Goal: Task Accomplishment & Management: Use online tool/utility

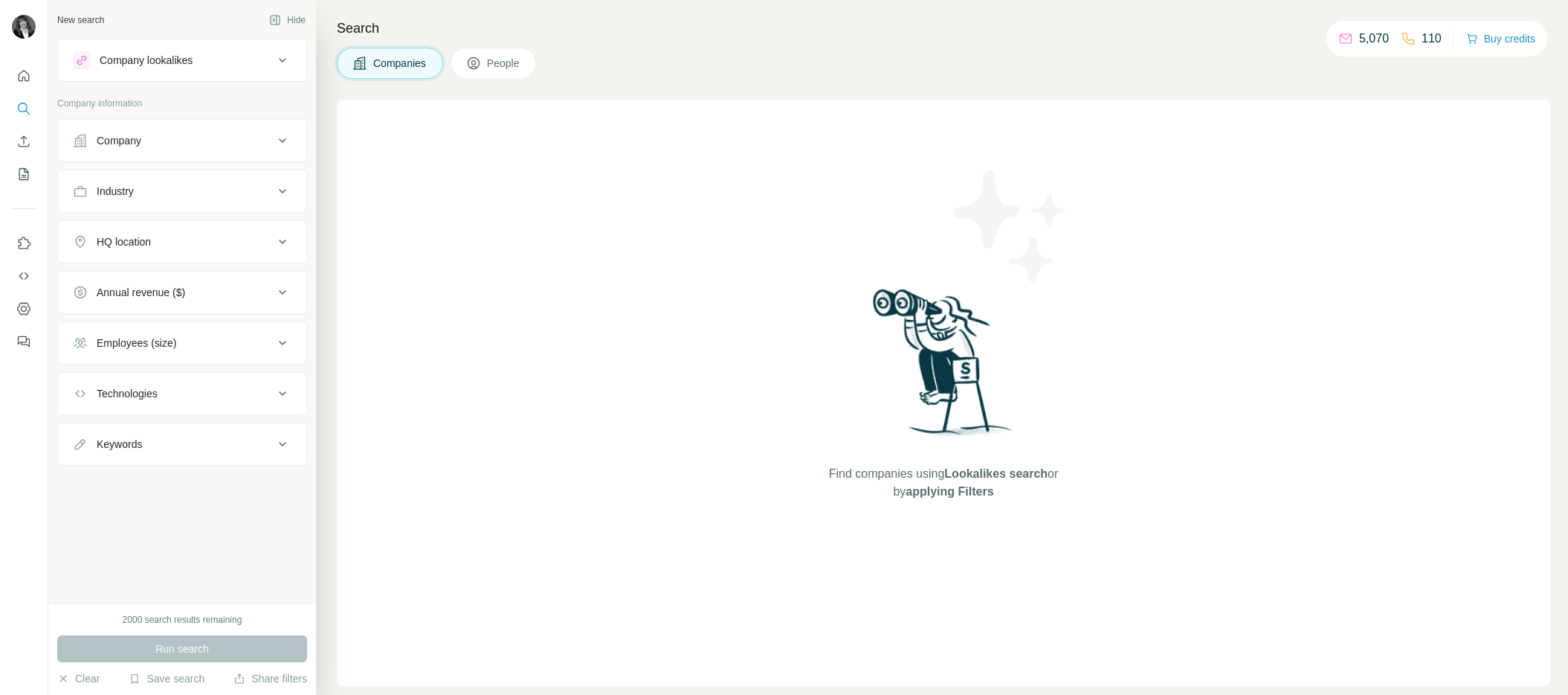
drag, startPoint x: 723, startPoint y: 274, endPoint x: 698, endPoint y: 269, distance: 25.5
click at [718, 273] on div "Find companies using Lookalikes search or by applying Filters" at bounding box center [943, 392] width 1213 height 586
click at [274, 148] on icon at bounding box center [283, 141] width 18 height 18
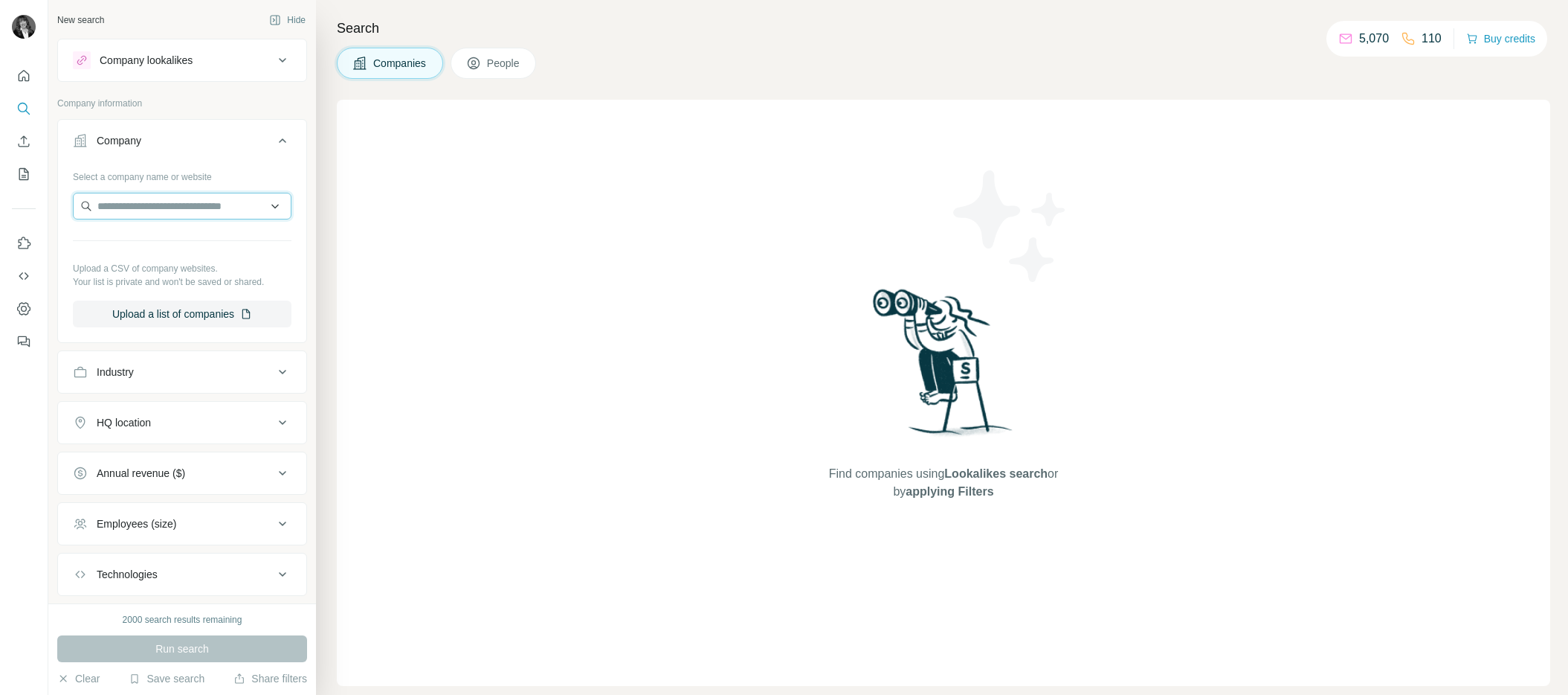
click at [203, 218] on input "text" at bounding box center [182, 206] width 219 height 27
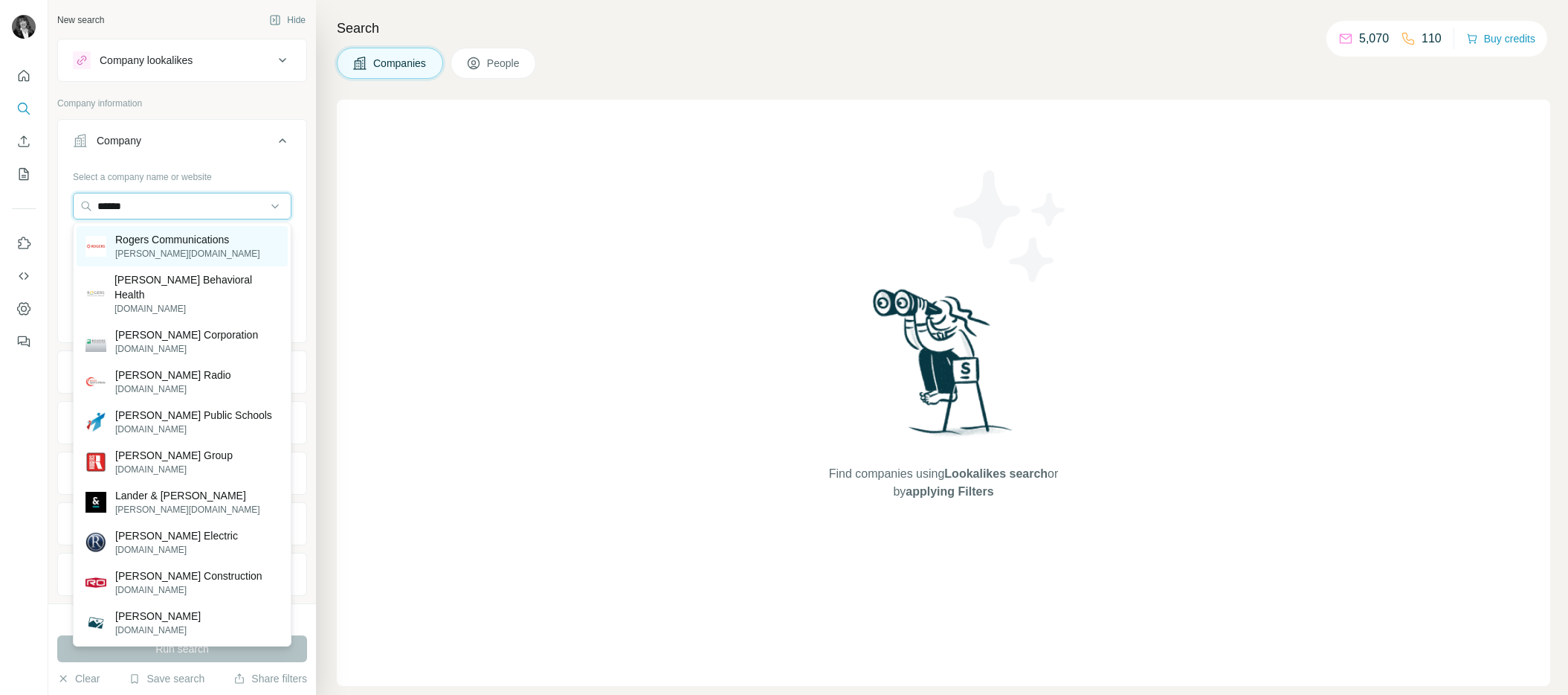
type input "******"
click at [208, 248] on p "[PERSON_NAME][DOMAIN_NAME]" at bounding box center [187, 253] width 145 height 14
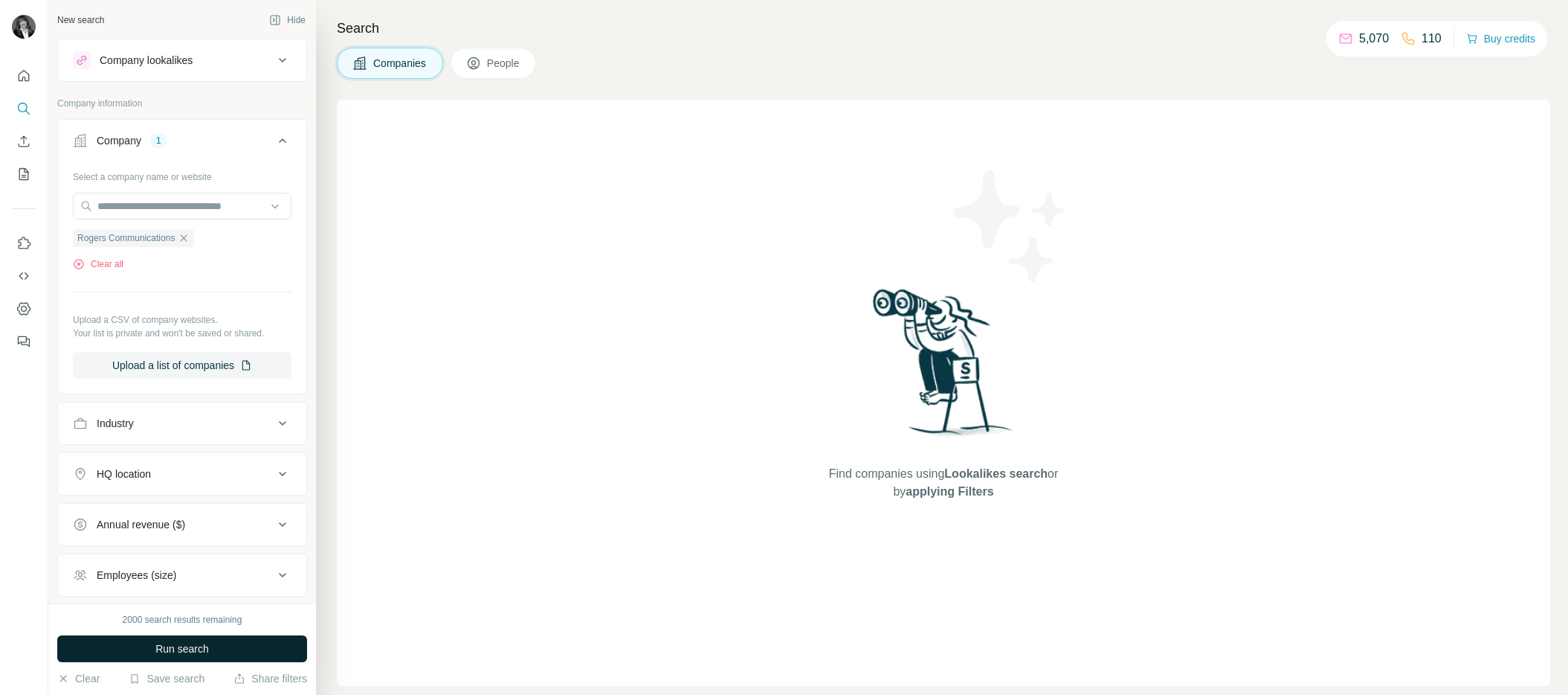
click at [165, 656] on button "Run search" at bounding box center [182, 647] width 250 height 27
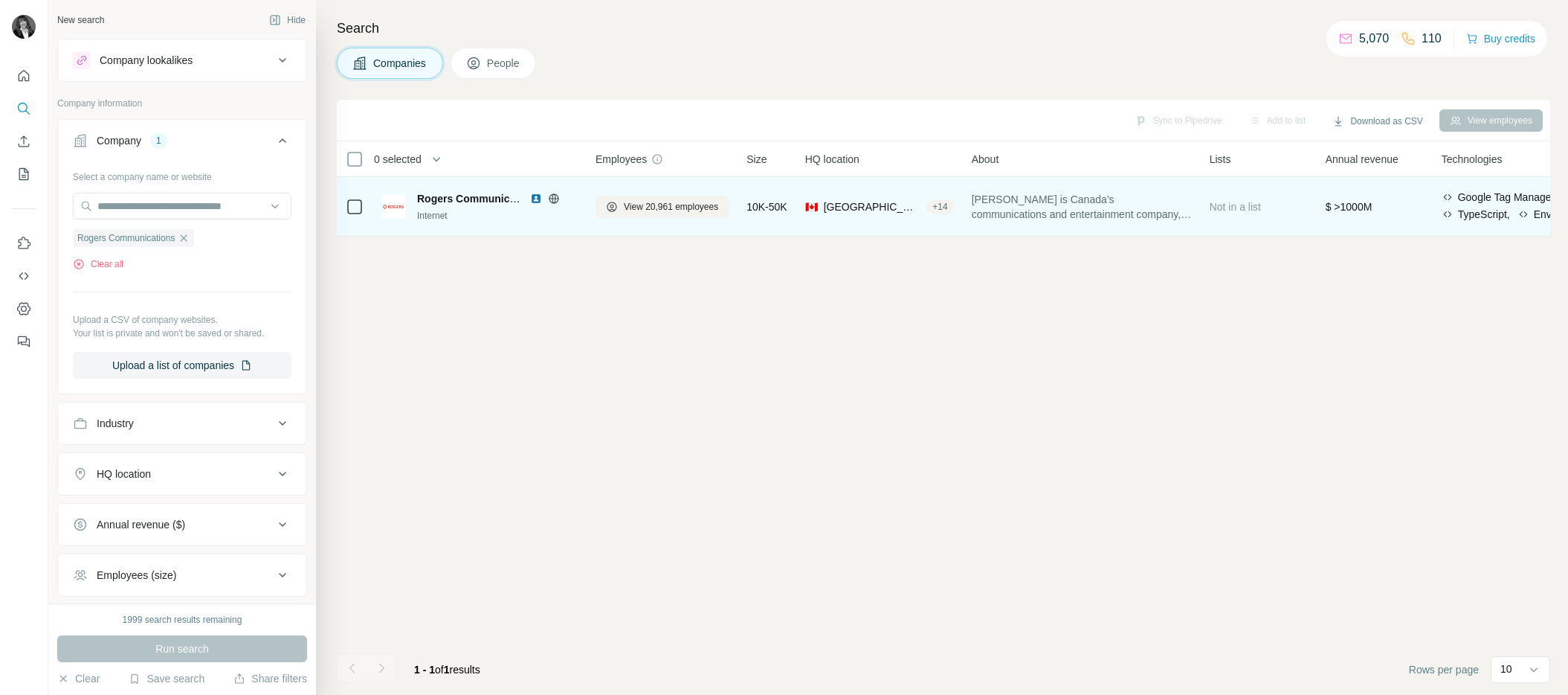
click at [468, 199] on span "Rogers Communications" at bounding box center [478, 198] width 123 height 12
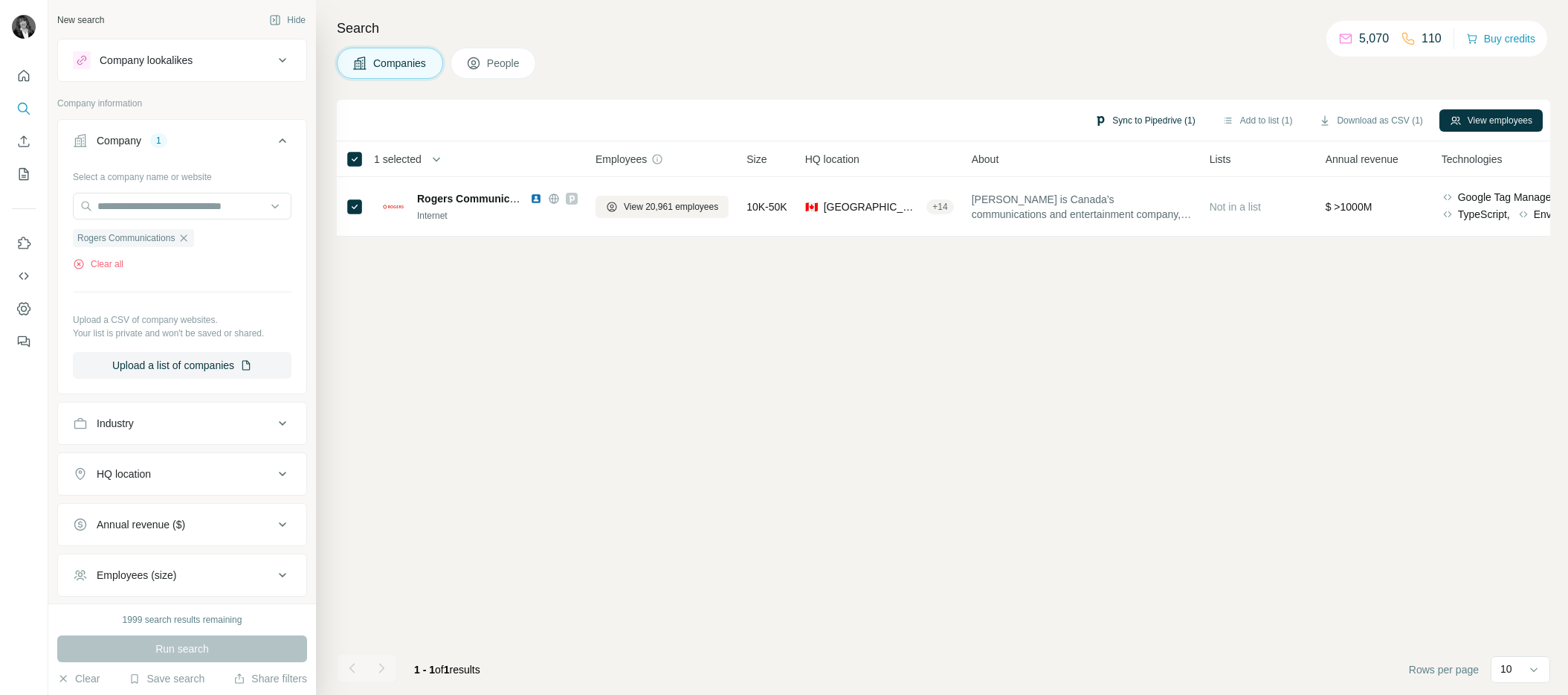
click at [1149, 126] on button "Sync to Pipedrive (1)" at bounding box center [1145, 121] width 122 height 22
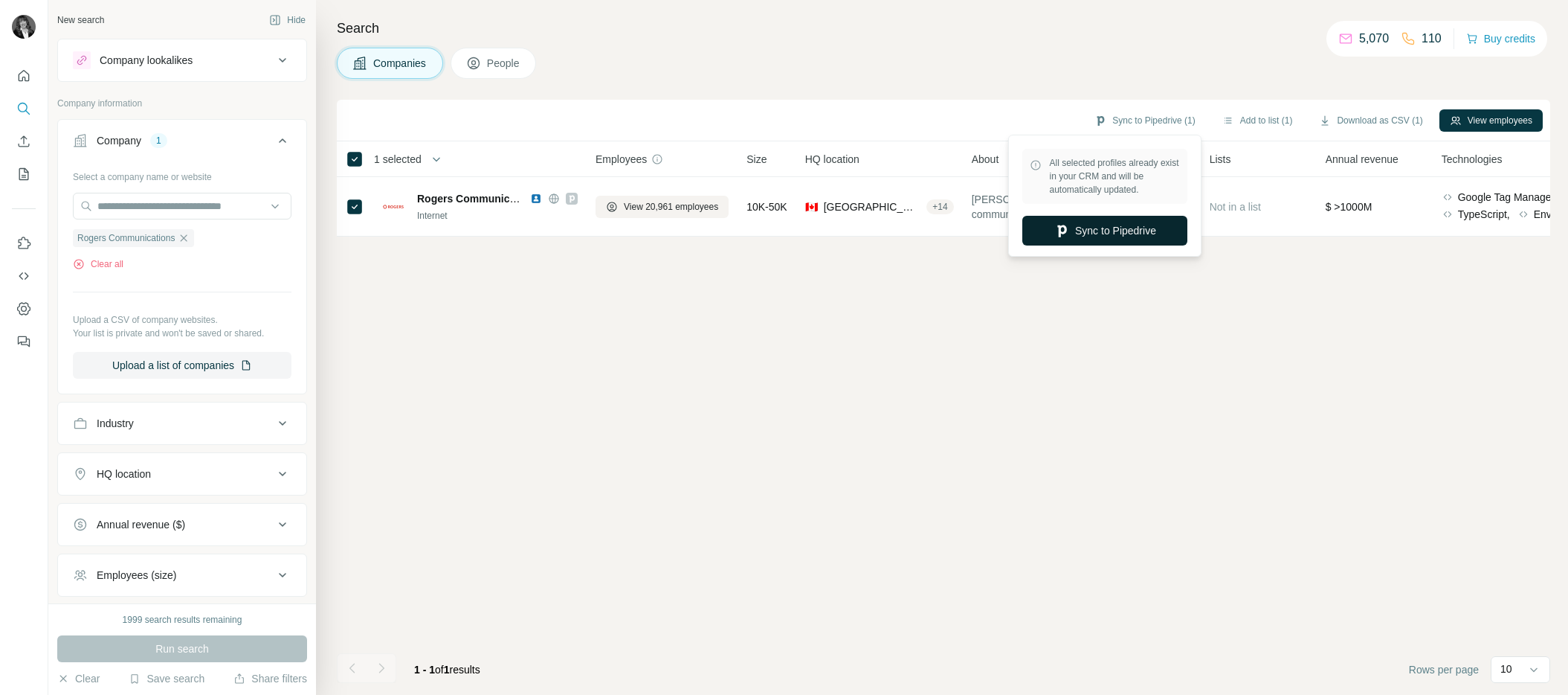
click at [1150, 230] on button "Sync to Pipedrive" at bounding box center [1104, 230] width 165 height 30
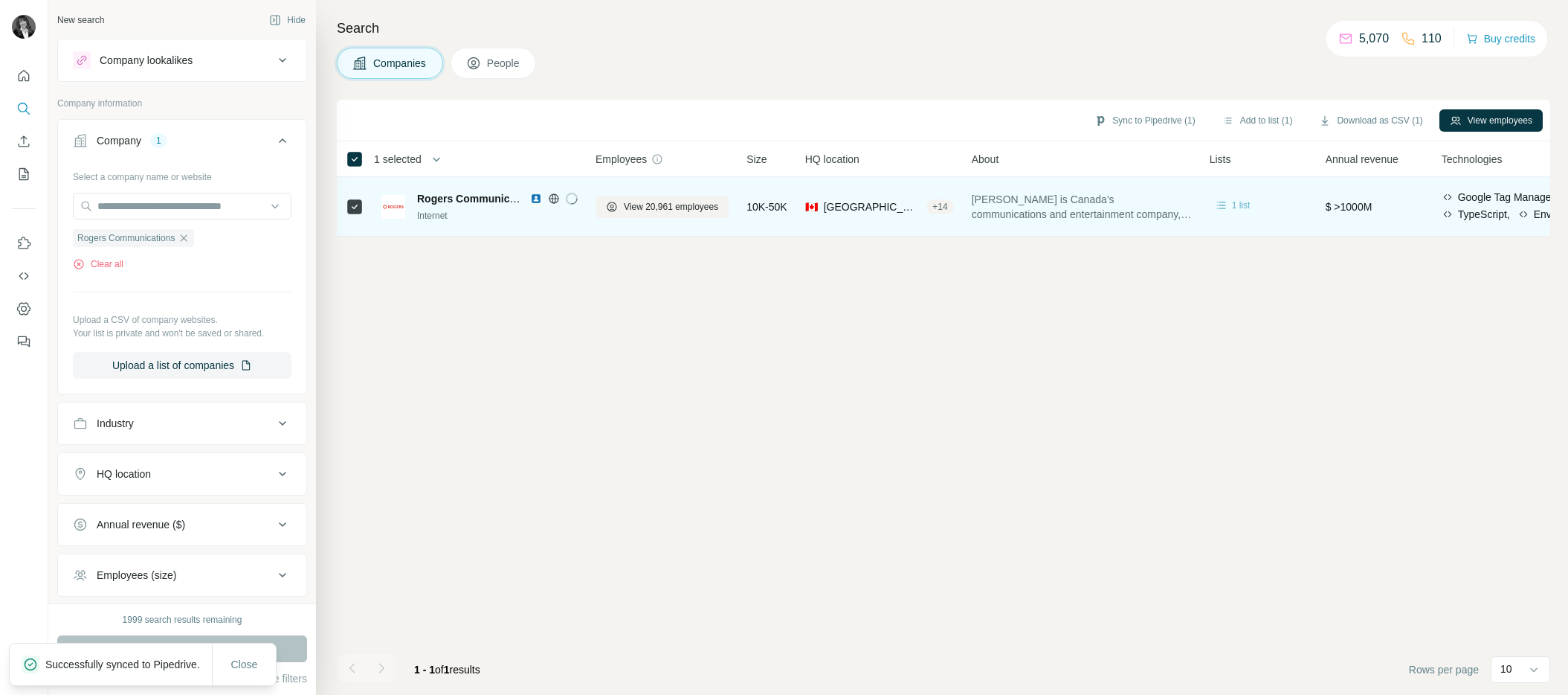
click at [1246, 209] on span "1 list" at bounding box center [1241, 205] width 18 height 14
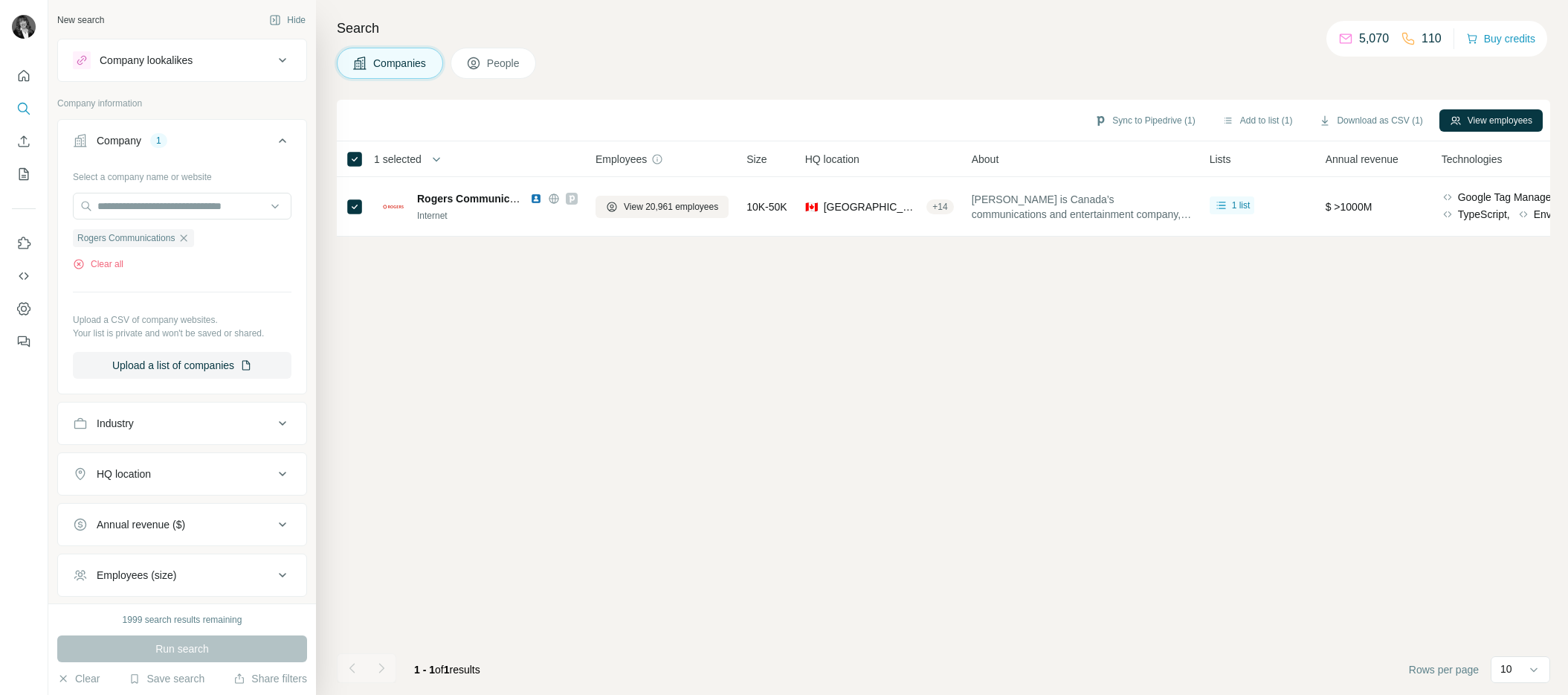
click at [1062, 301] on div "Sync to Pipedrive (1) Add to list (1) Download as CSV (1) View employees 1 sele…" at bounding box center [943, 397] width 1213 height 595
drag, startPoint x: 193, startPoint y: 238, endPoint x: 202, endPoint y: 213, distance: 26.6
click at [189, 237] on icon "button" at bounding box center [183, 238] width 12 height 12
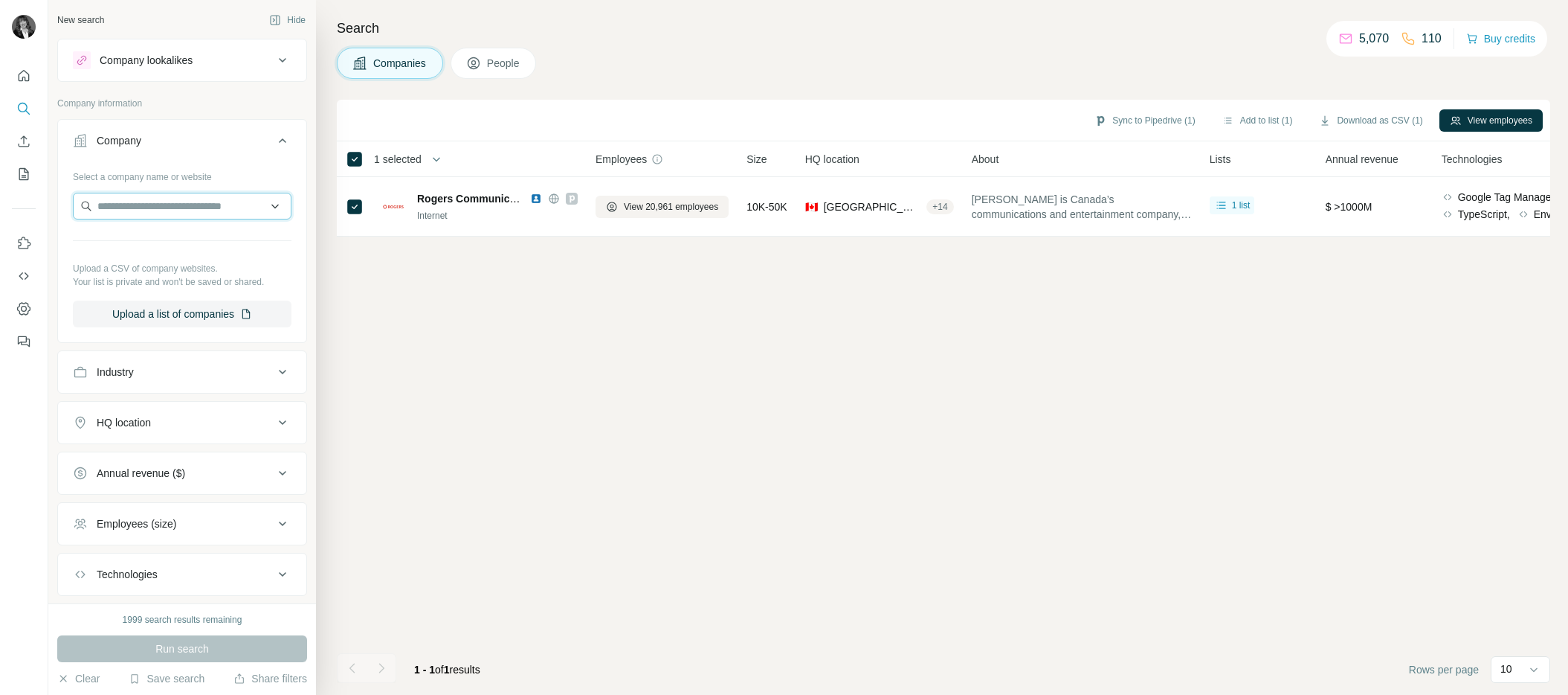
click at [203, 208] on input "text" at bounding box center [182, 206] width 219 height 27
type input "**********"
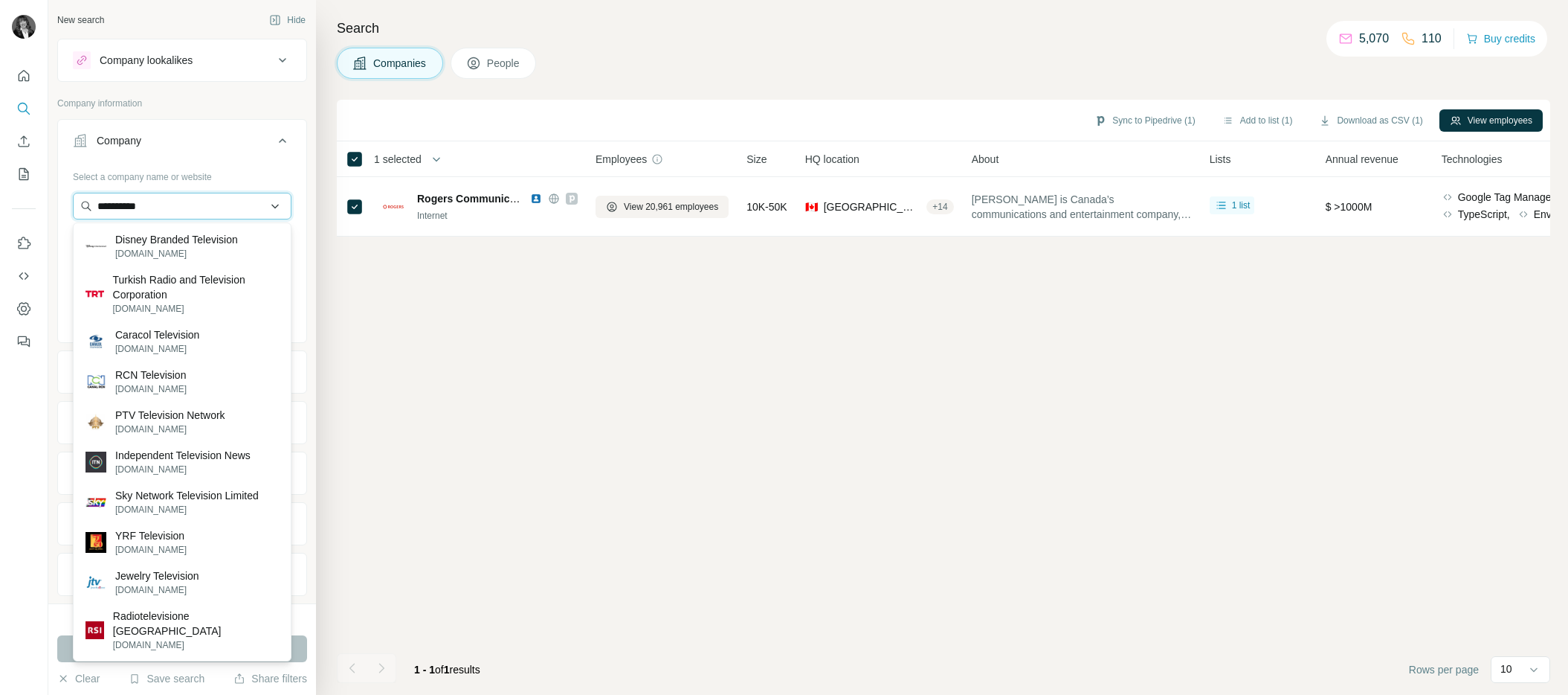
click at [196, 209] on input "**********" at bounding box center [182, 206] width 219 height 27
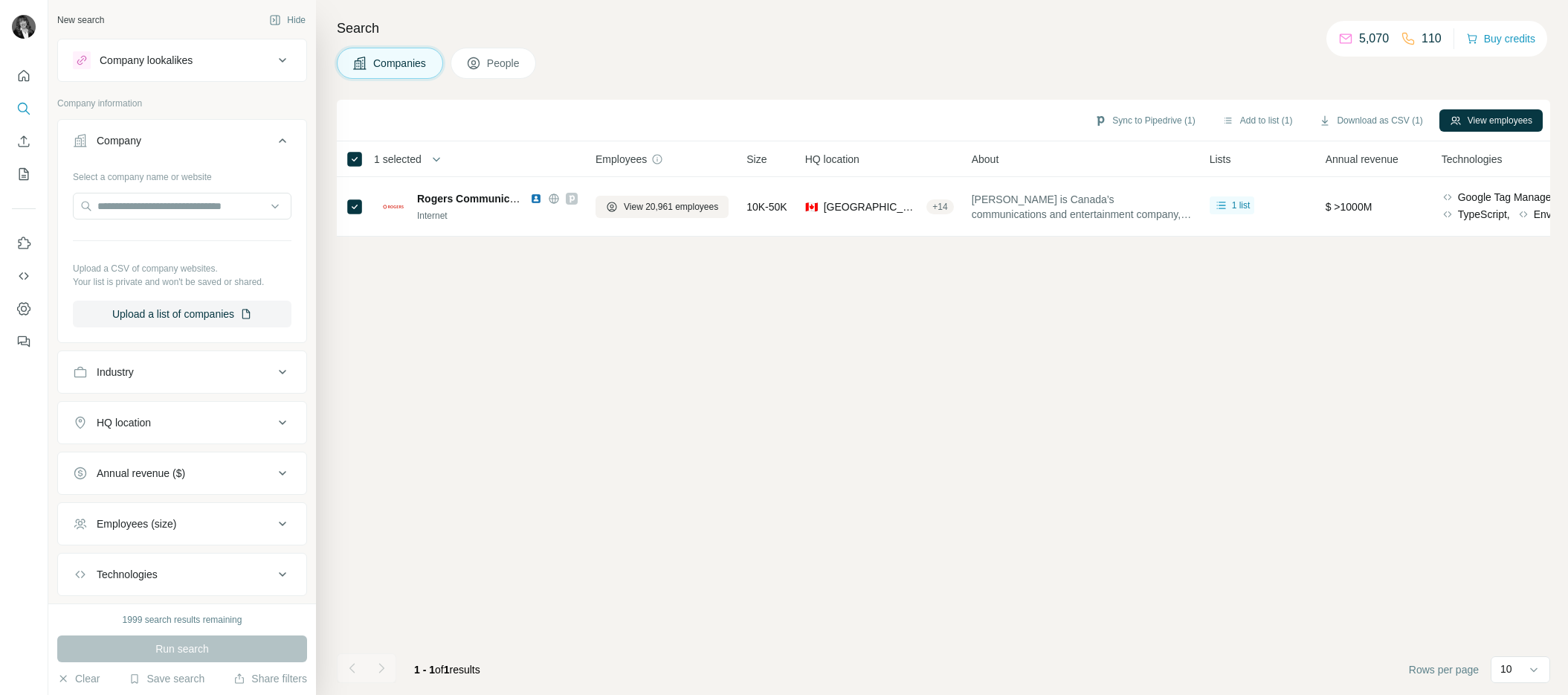
click at [371, 350] on div "Sync to Pipedrive (1) Add to list (1) Download as CSV (1) View employees 1 sele…" at bounding box center [943, 397] width 1213 height 595
click at [217, 315] on button "Upload a list of companies" at bounding box center [182, 314] width 219 height 27
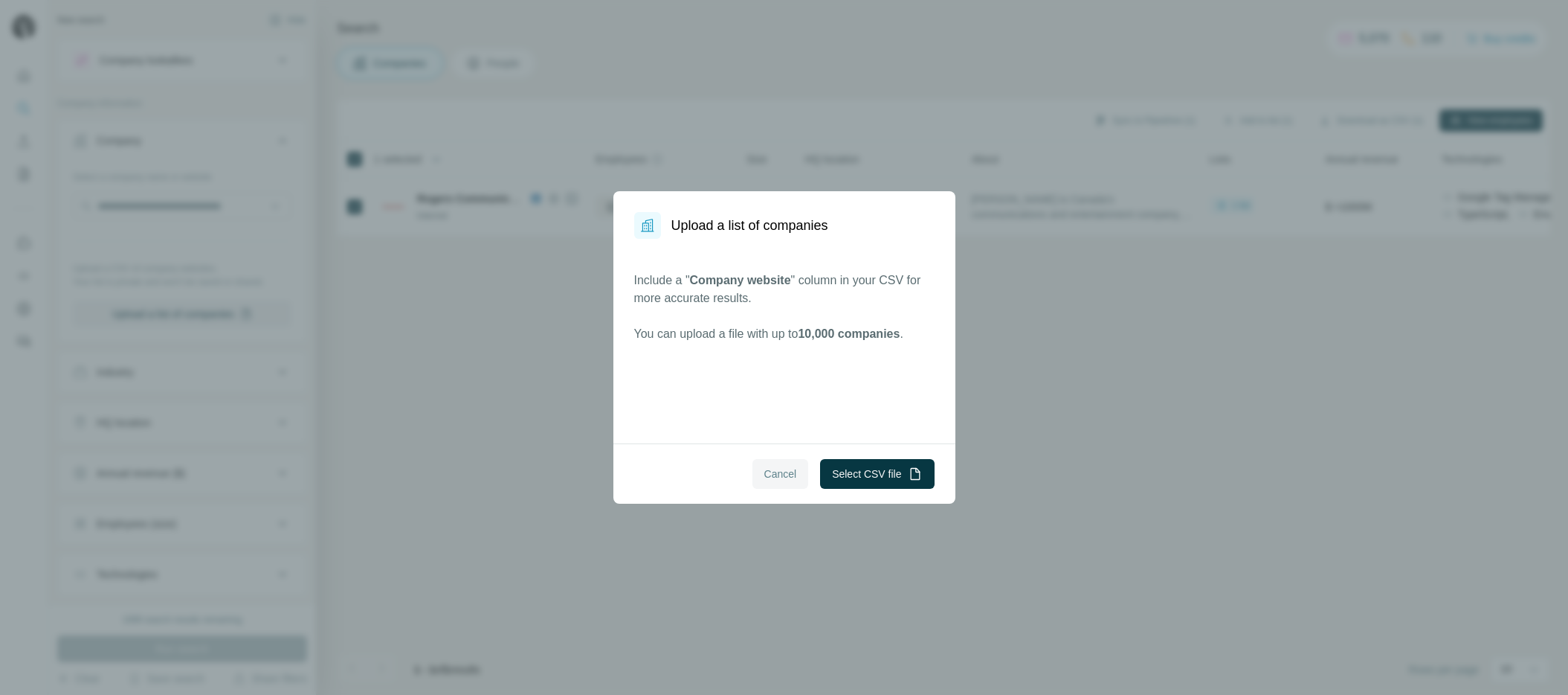
click at [774, 476] on span "Cancel" at bounding box center [781, 474] width 33 height 15
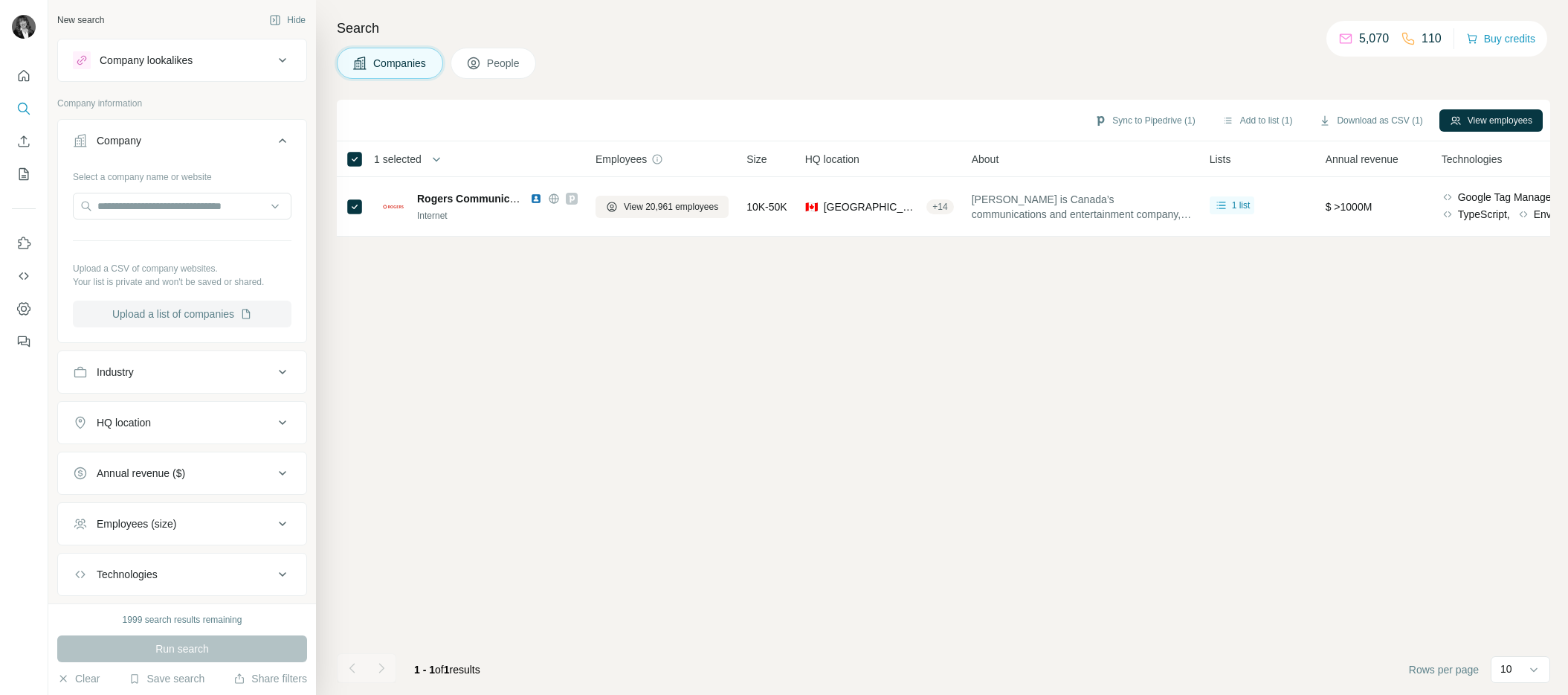
click at [206, 315] on button "Upload a list of companies" at bounding box center [182, 314] width 219 height 27
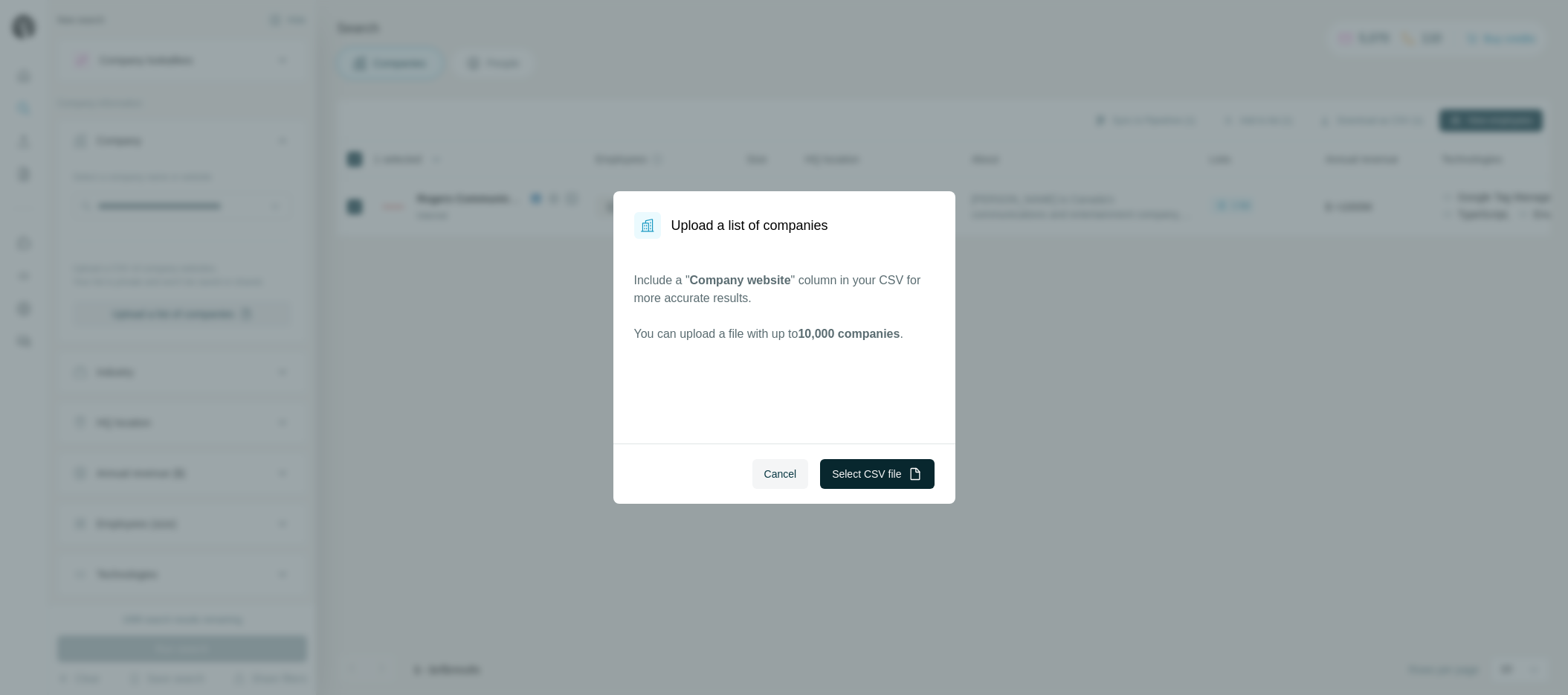
click at [901, 484] on button "Select CSV file" at bounding box center [877, 474] width 113 height 30
click at [786, 472] on span "Cancel" at bounding box center [781, 474] width 33 height 15
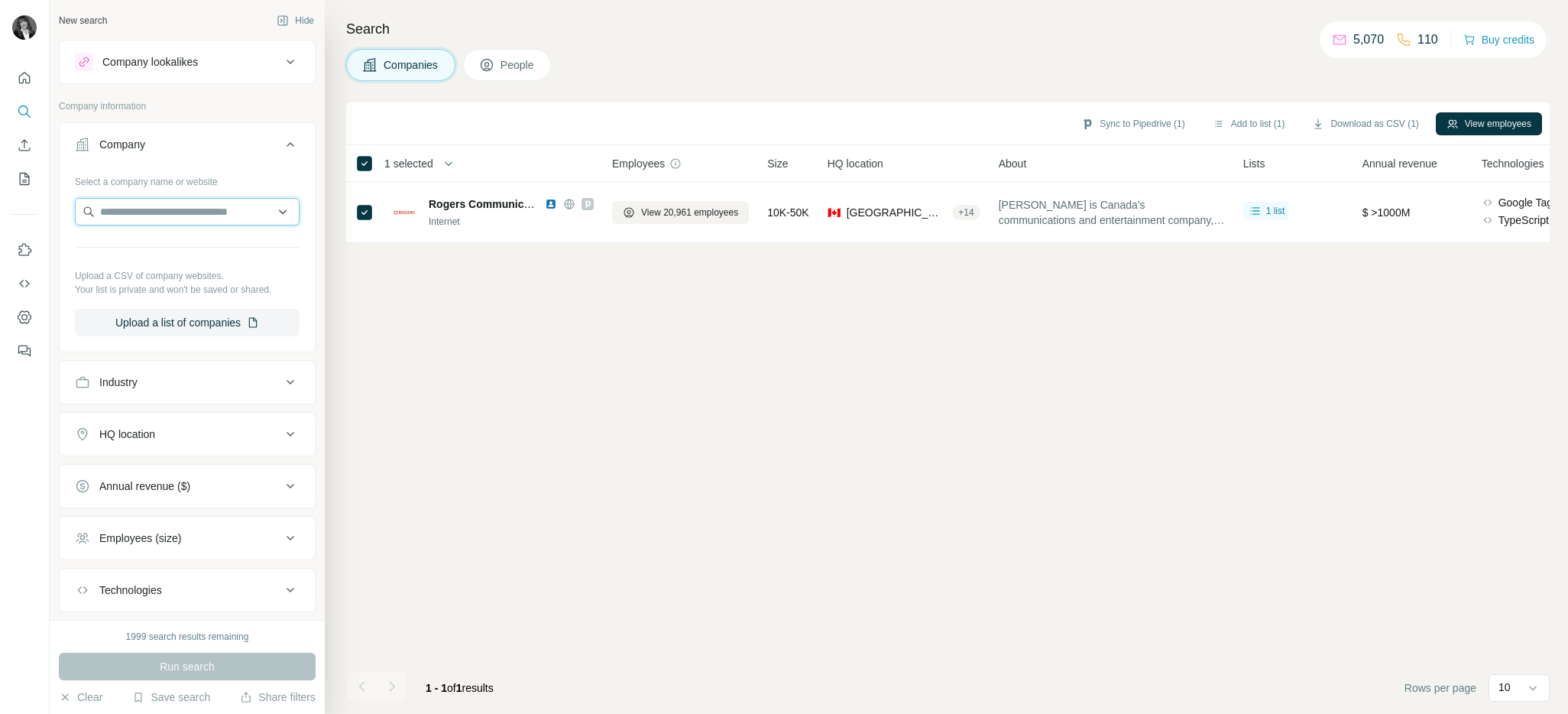
click at [155, 218] on input "text" at bounding box center [187, 211] width 225 height 27
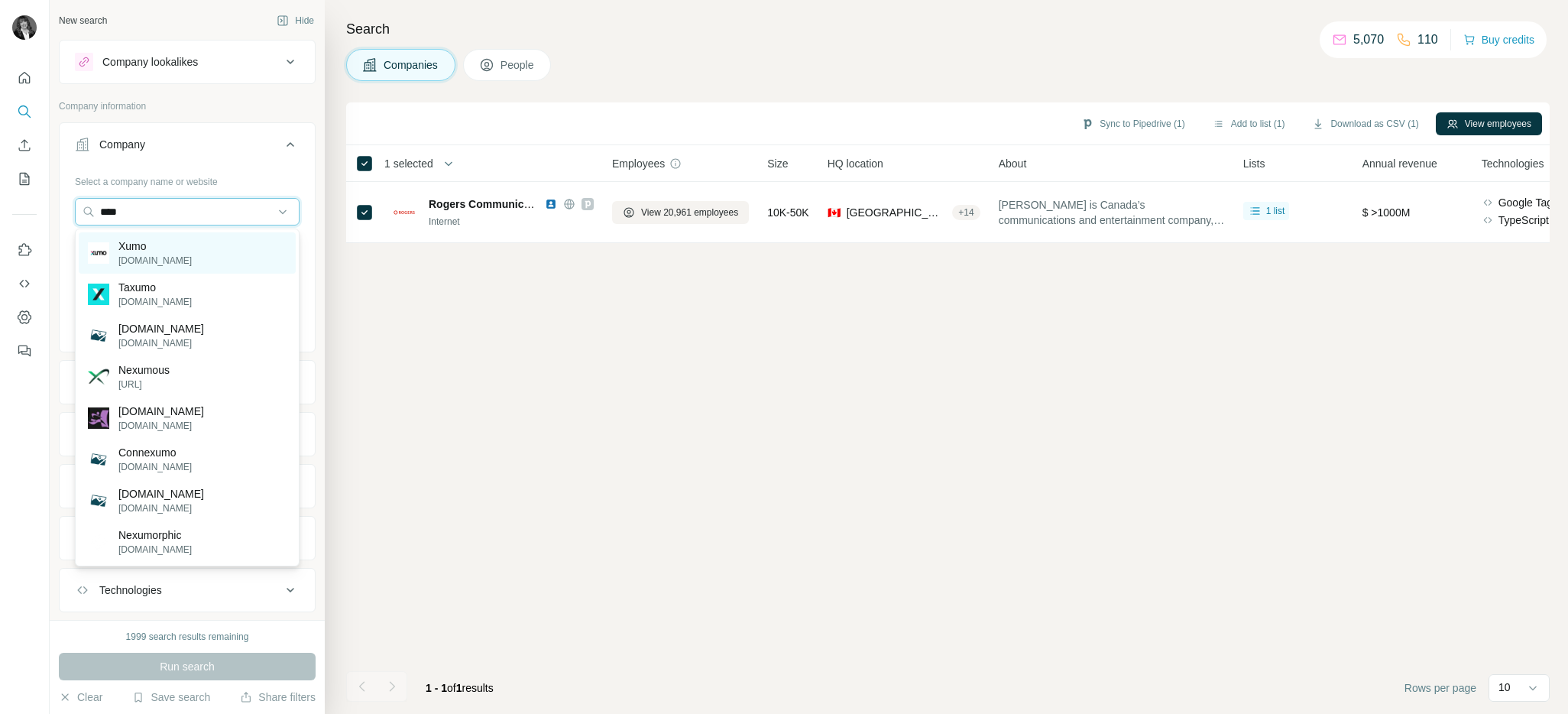
type input "****"
click at [161, 266] on p "[DOMAIN_NAME]" at bounding box center [155, 260] width 73 height 14
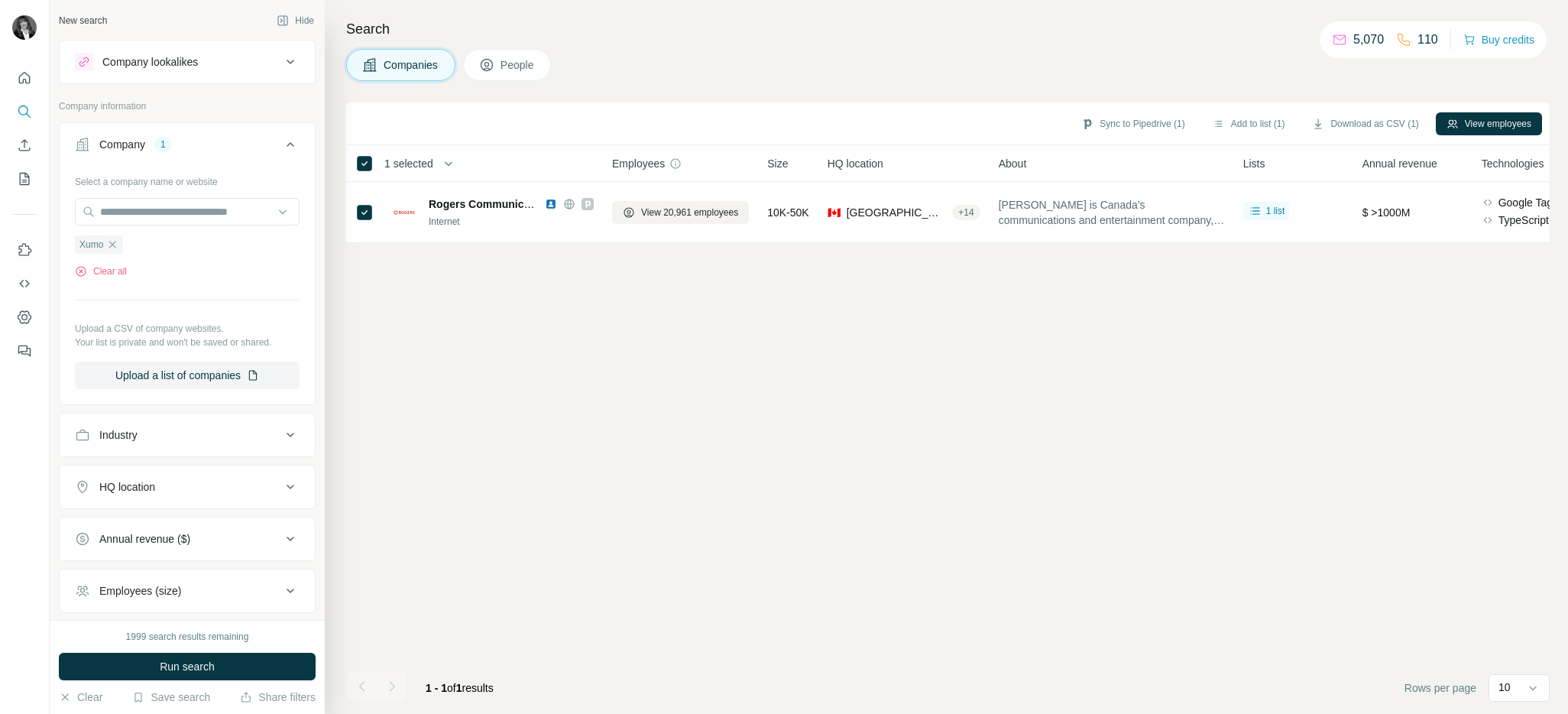
drag, startPoint x: 233, startPoint y: 662, endPoint x: 249, endPoint y: 658, distance: 16.5
click at [233, 662] on button "Run search" at bounding box center [187, 665] width 256 height 27
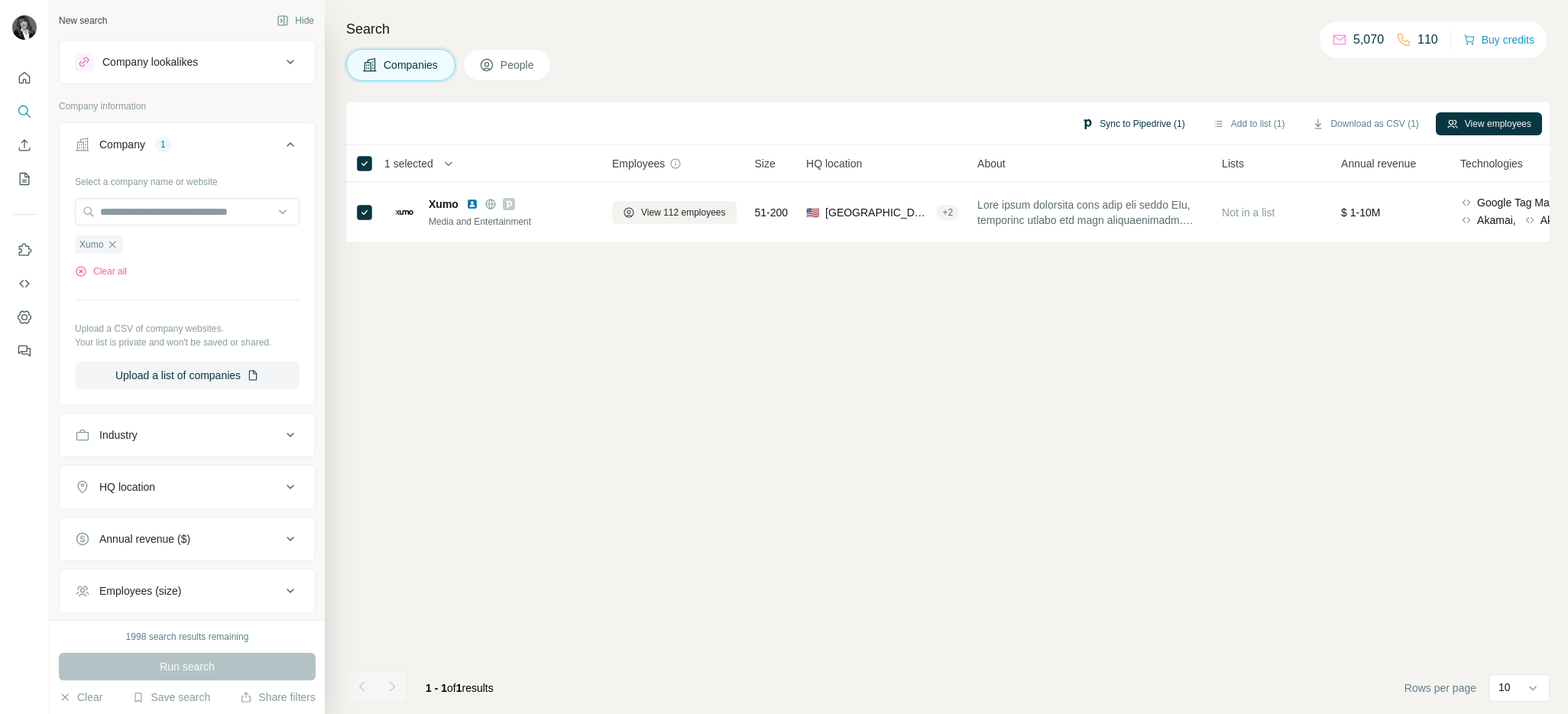
click at [1126, 124] on button "Sync to Pipedrive (1)" at bounding box center [1132, 124] width 125 height 23
click at [1132, 244] on button "Sync to Pipedrive" at bounding box center [1092, 237] width 170 height 31
click at [239, 225] on input "text" at bounding box center [187, 211] width 225 height 27
type input "*"
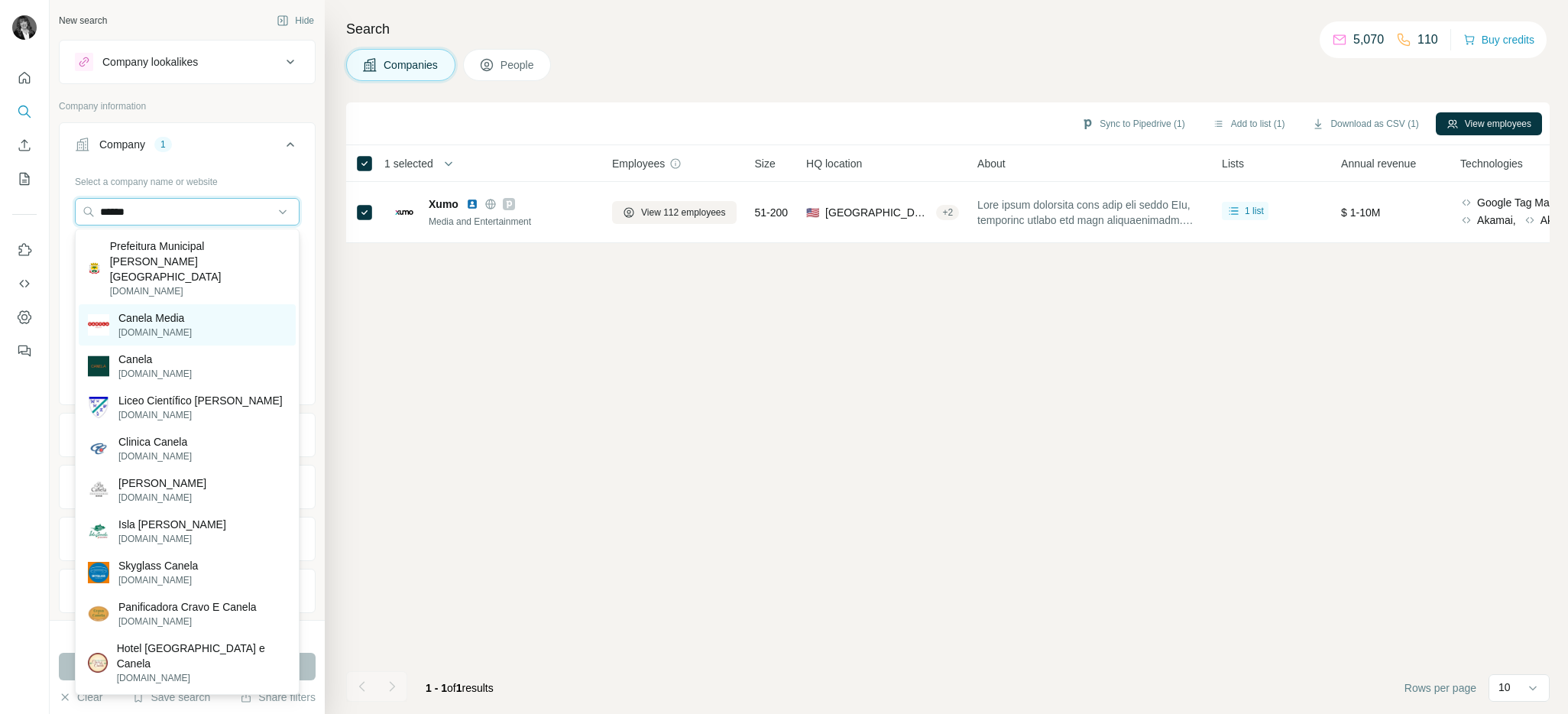
type input "******"
click at [159, 325] on p "[DOMAIN_NAME]" at bounding box center [155, 332] width 73 height 14
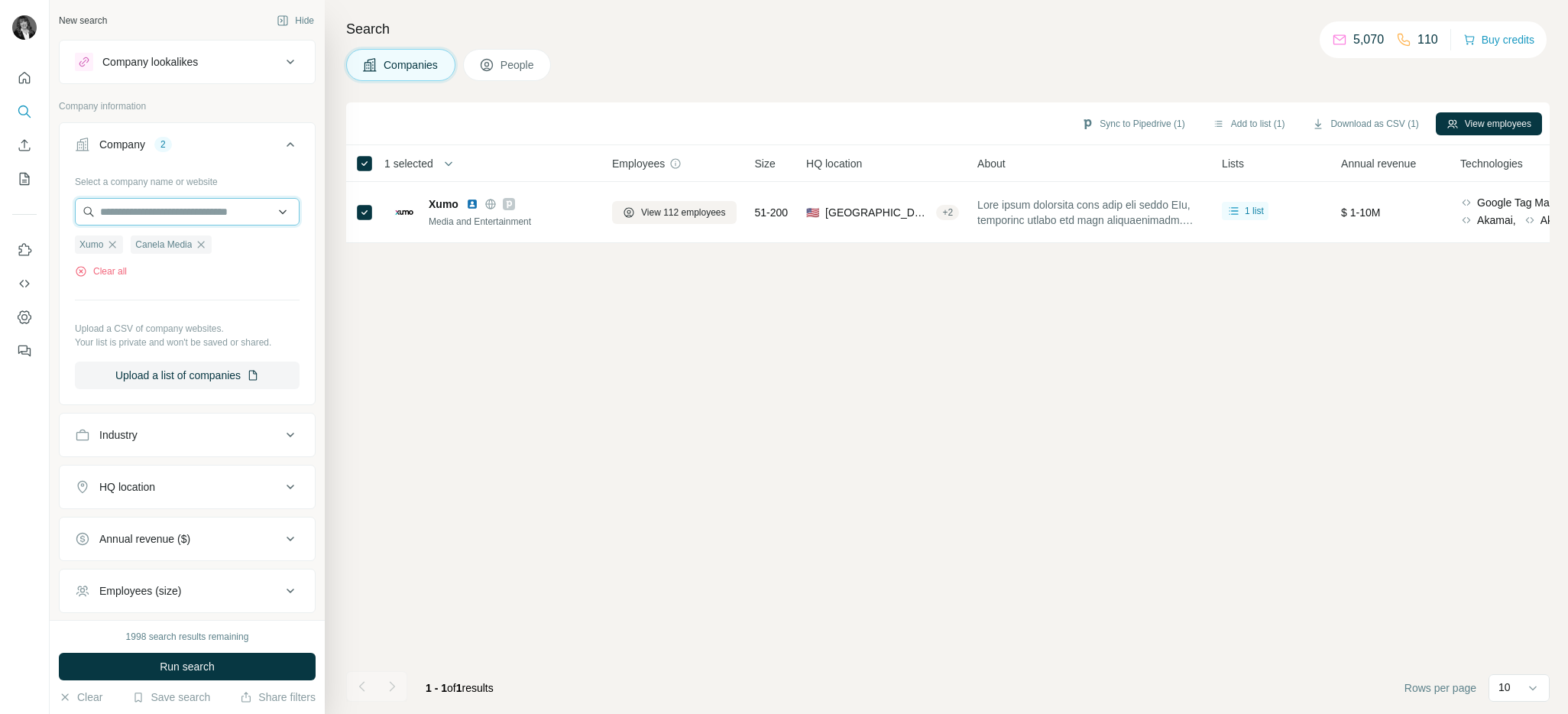
click at [186, 215] on input "text" at bounding box center [187, 211] width 225 height 27
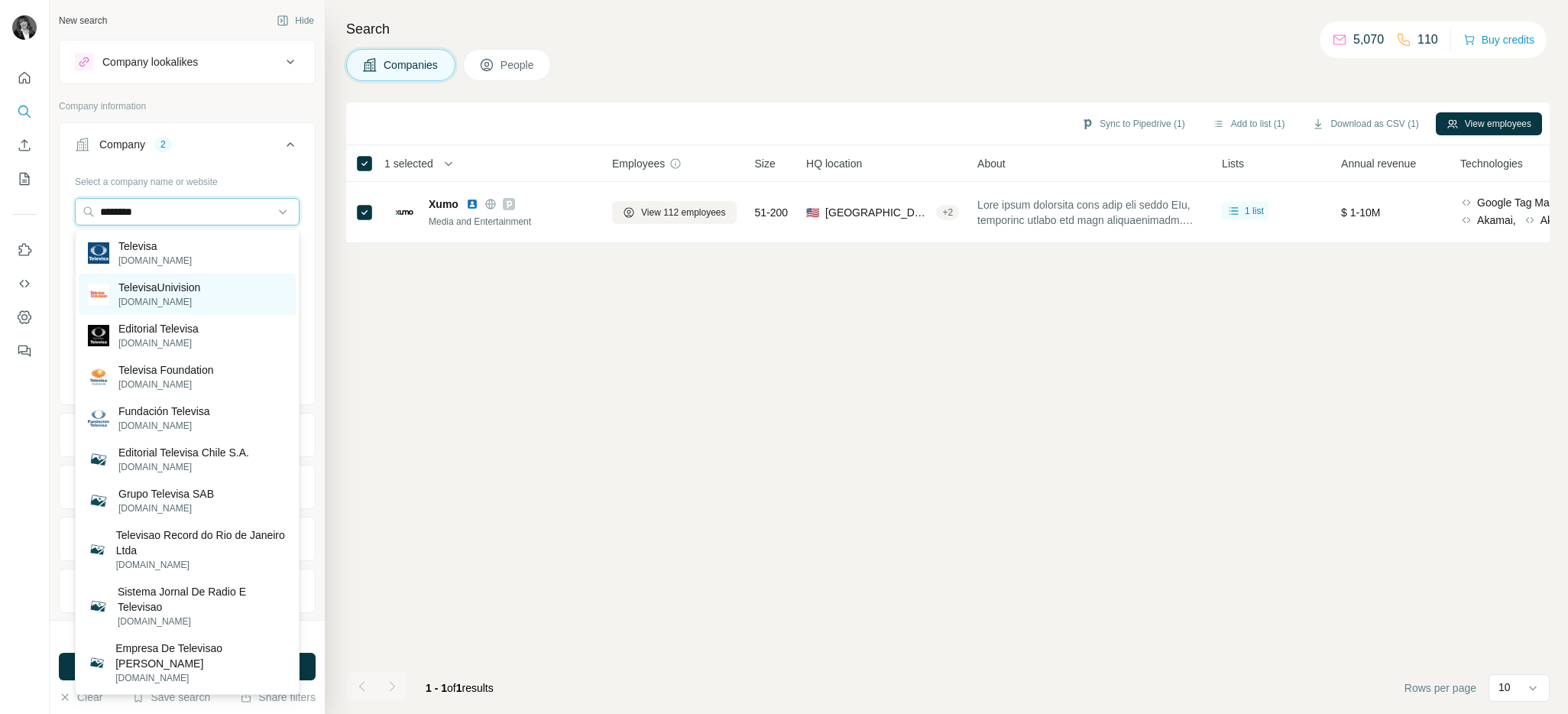
type input "********"
click at [192, 286] on p "TelevisaUnivision" at bounding box center [159, 287] width 82 height 15
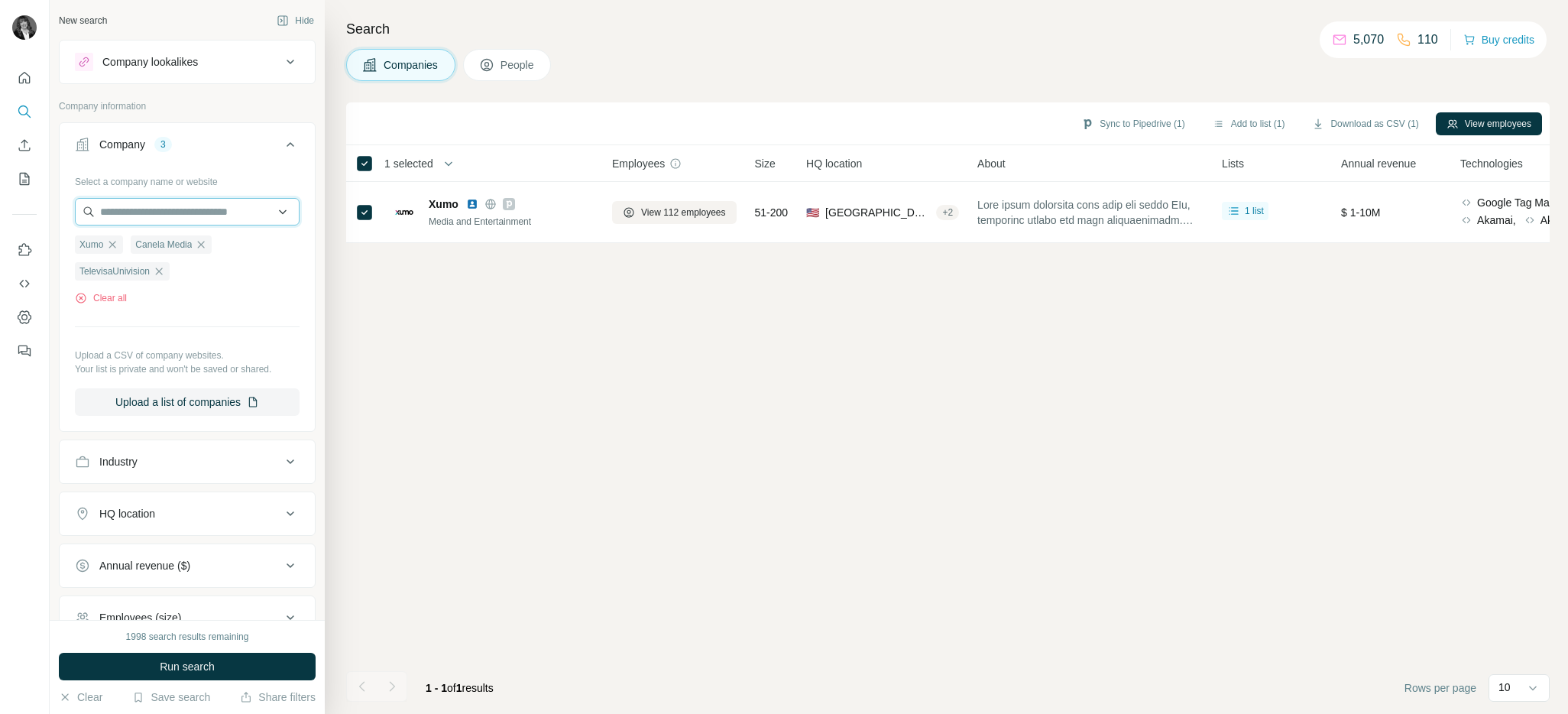
click at [202, 208] on input "text" at bounding box center [187, 211] width 225 height 27
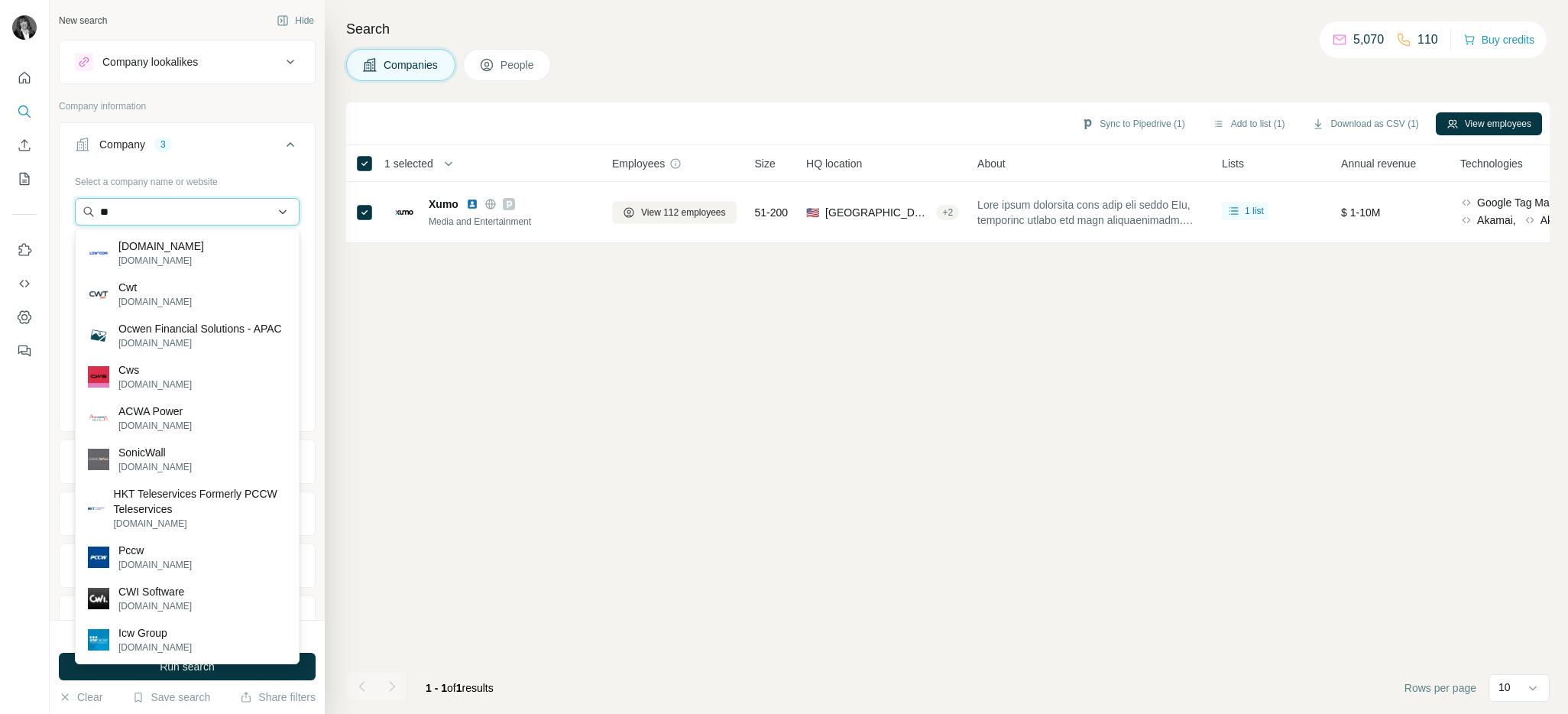
type input "*"
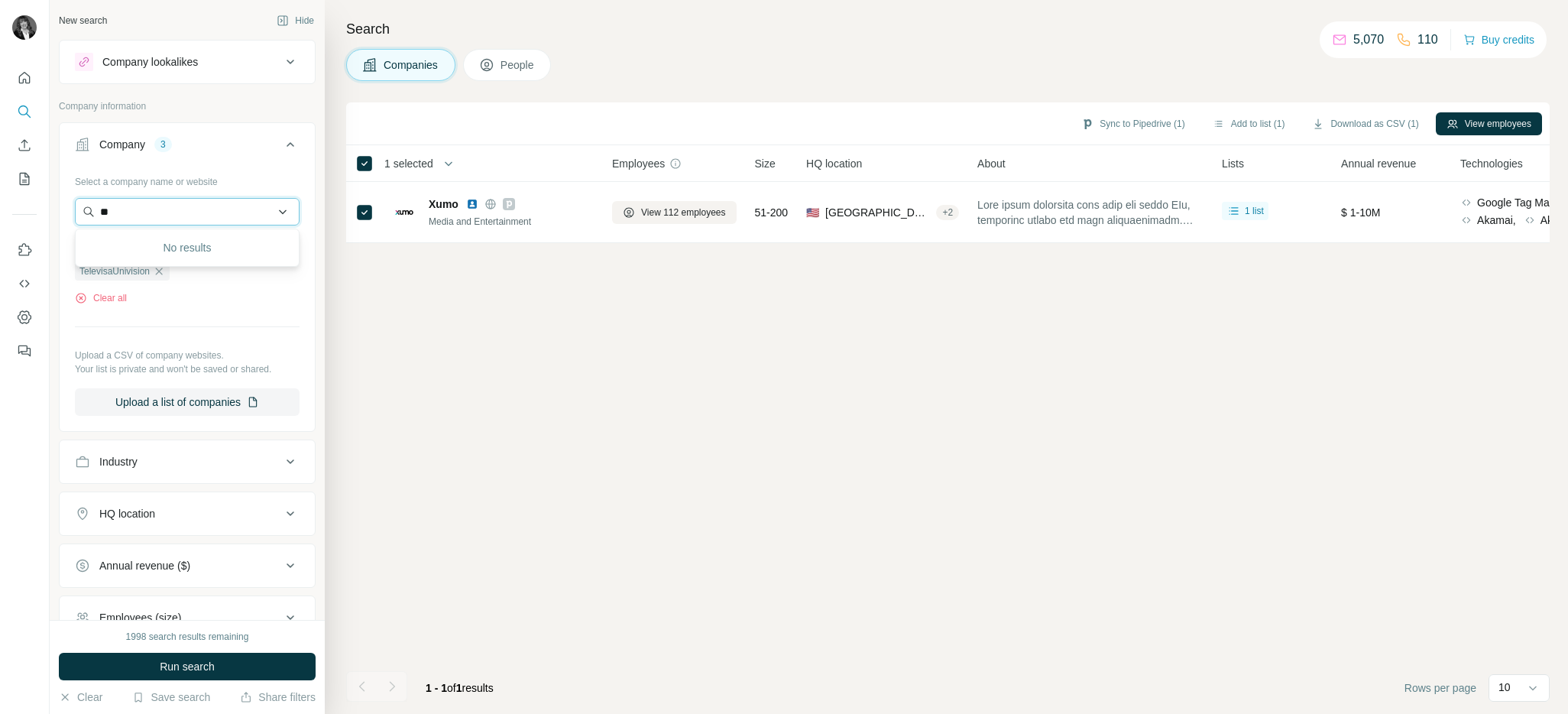
type input "*"
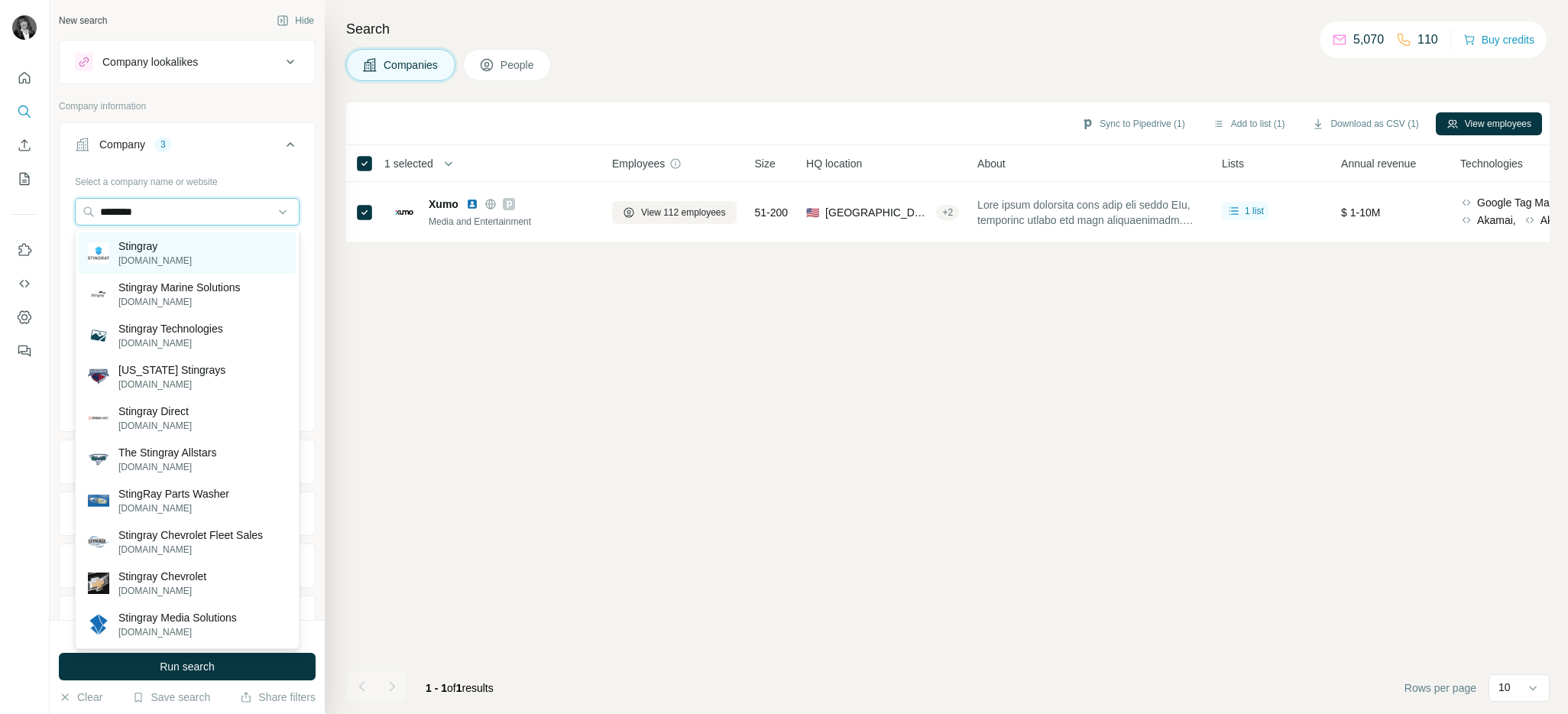
type input "********"
click at [177, 256] on div "Stingray [DOMAIN_NAME]" at bounding box center [187, 253] width 217 height 41
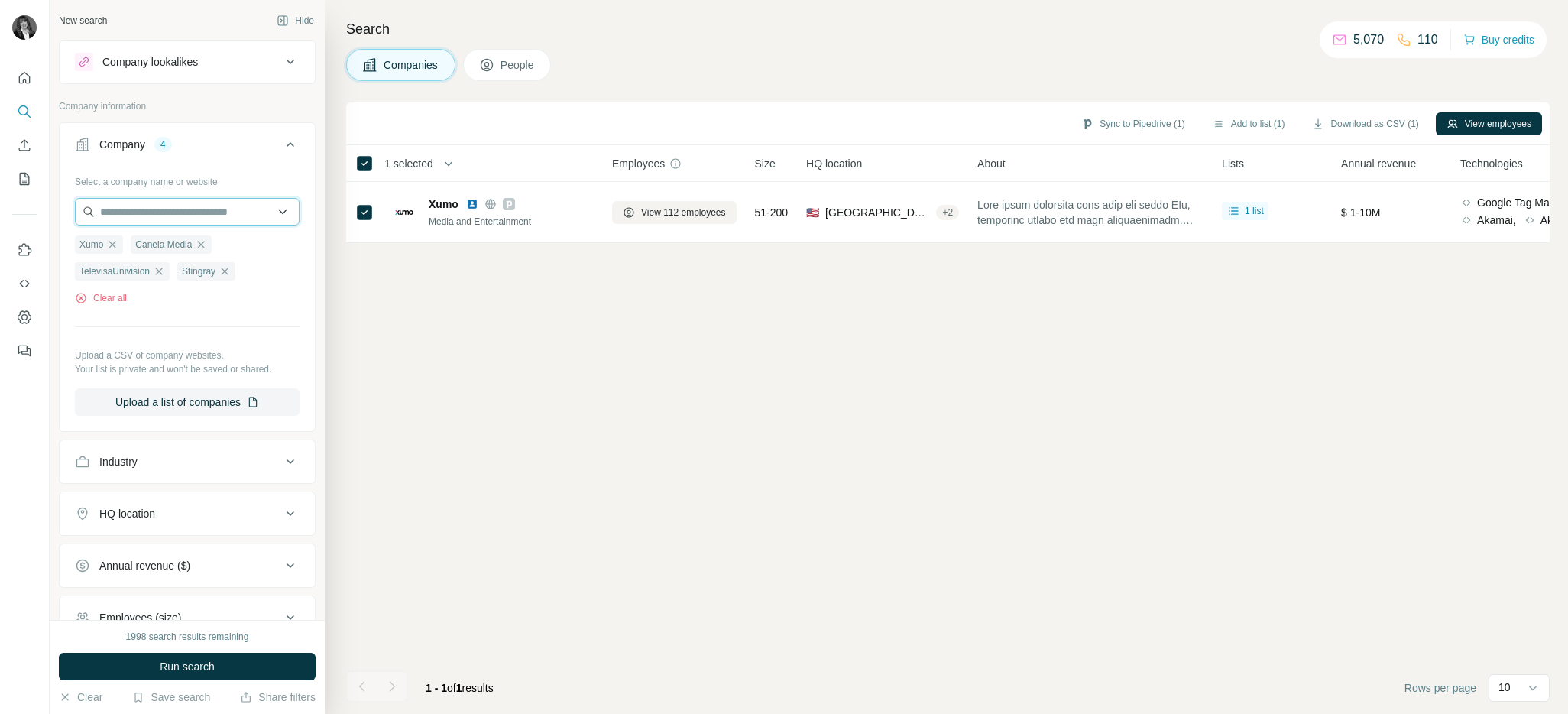
click at [208, 211] on input "text" at bounding box center [187, 211] width 225 height 27
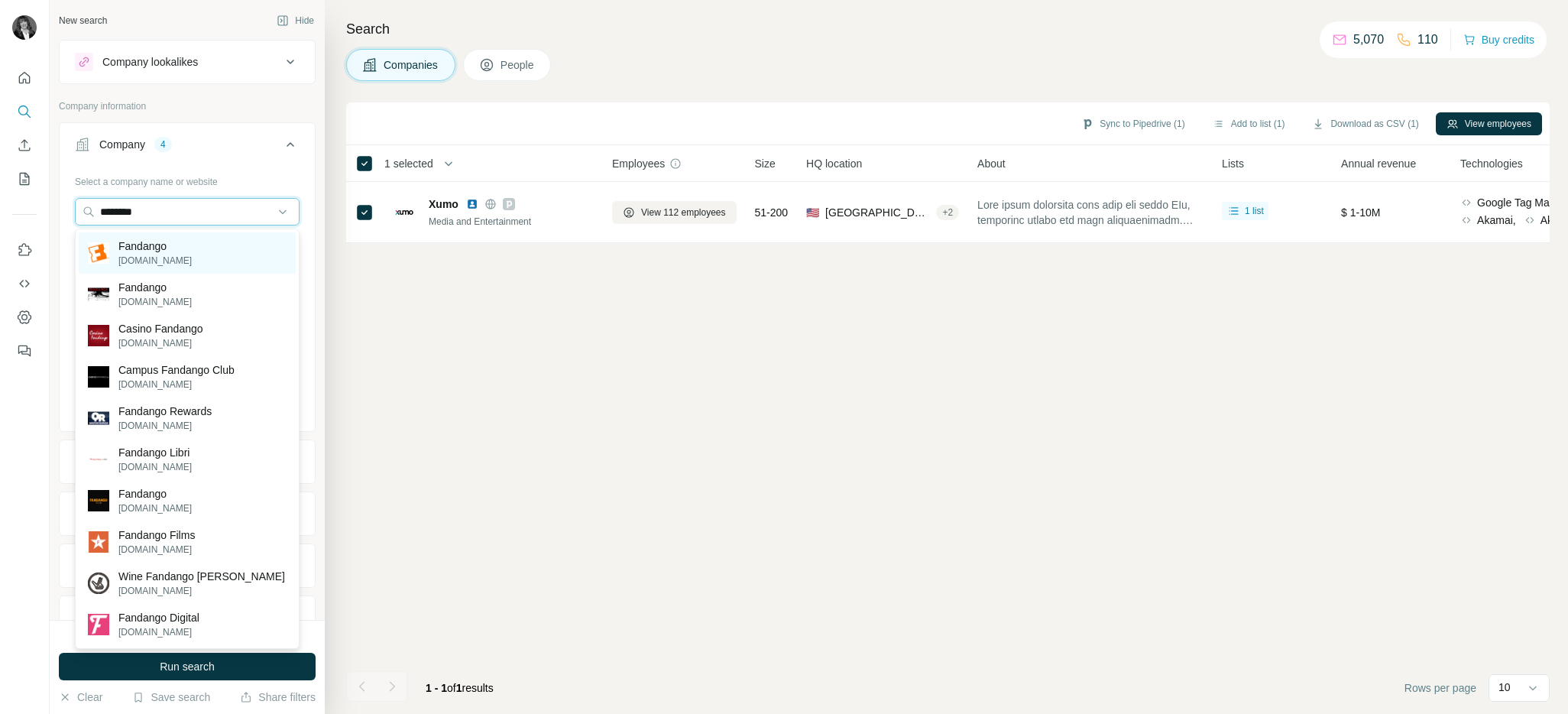
type input "********"
click at [201, 258] on div "Fandango [DOMAIN_NAME]" at bounding box center [187, 253] width 217 height 41
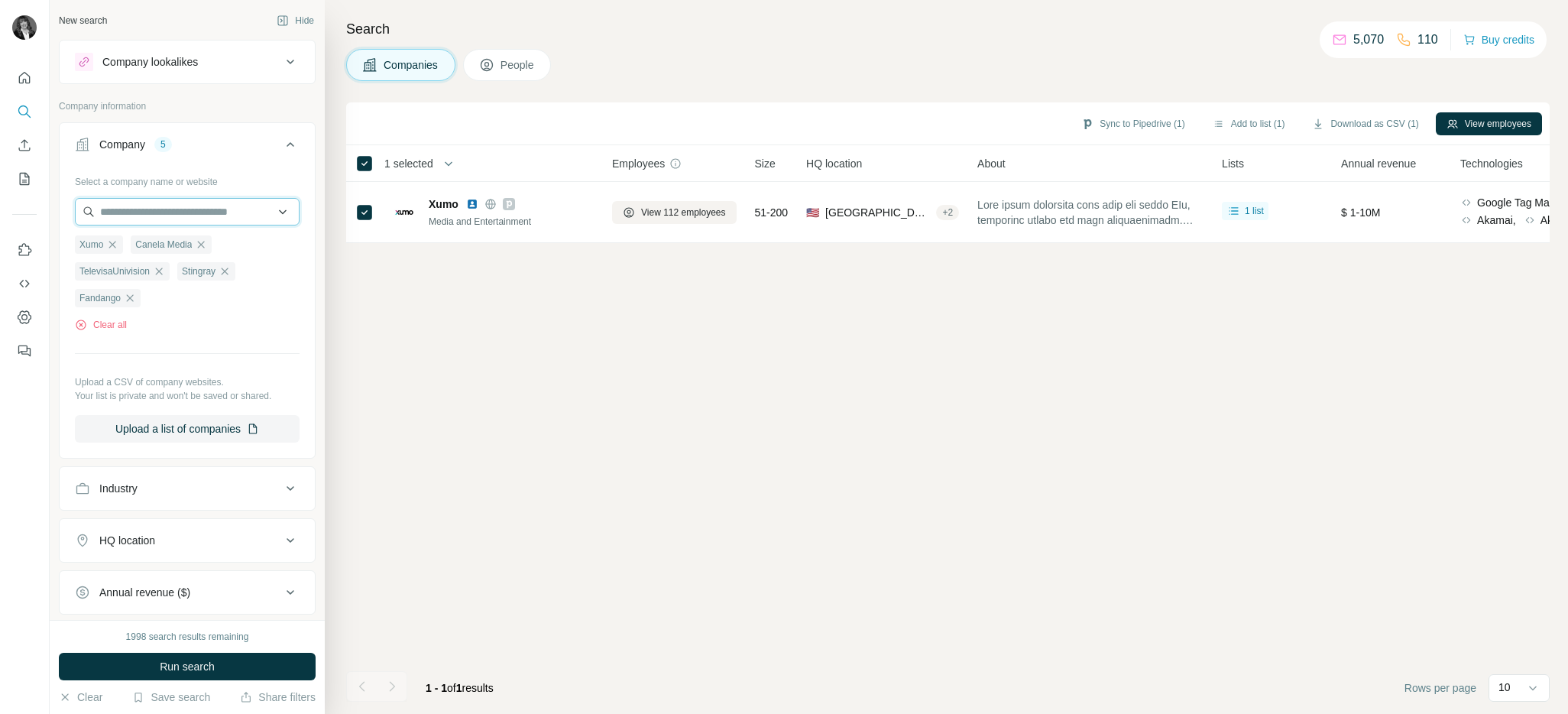
click at [194, 218] on input "text" at bounding box center [187, 211] width 225 height 27
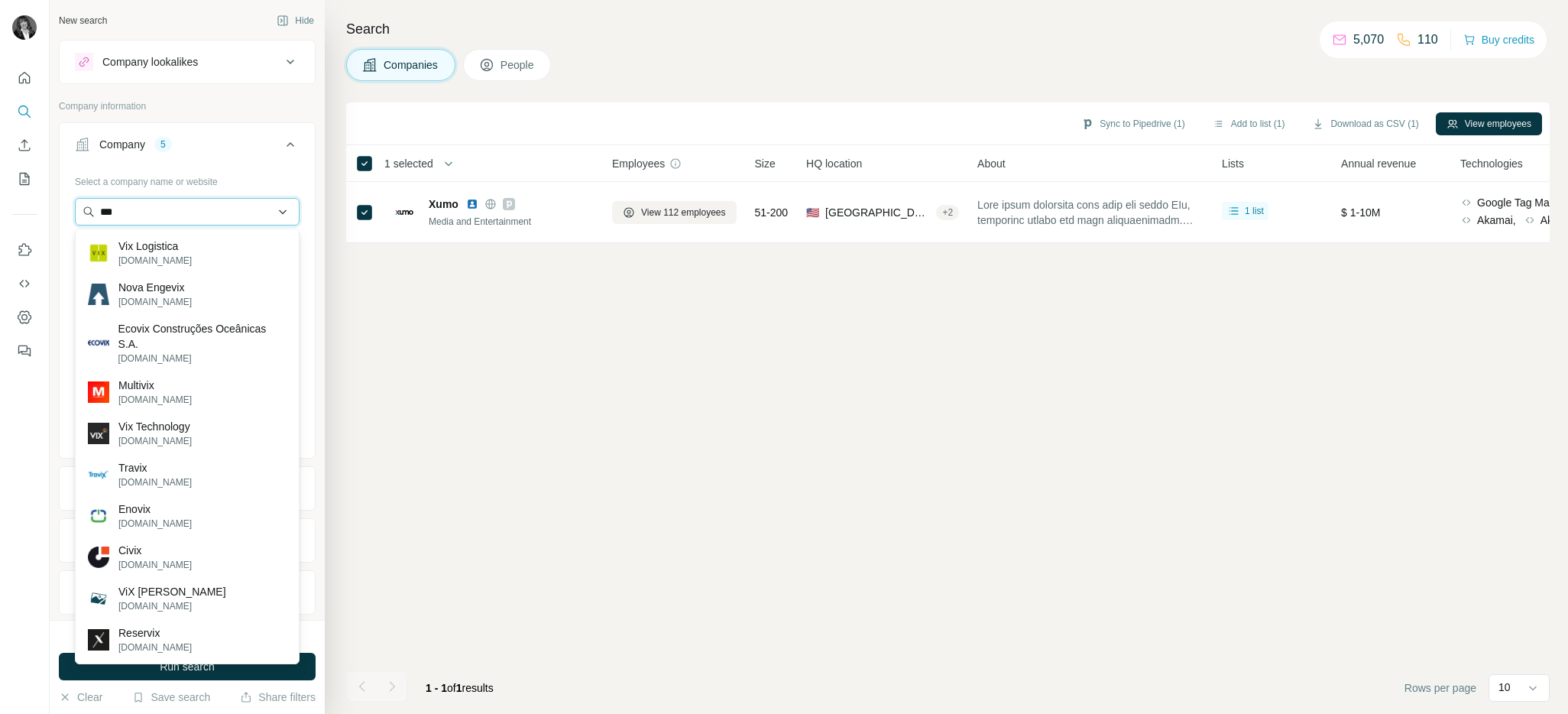
drag, startPoint x: 171, startPoint y: 216, endPoint x: 127, endPoint y: 210, distance: 44.4
click at [127, 210] on input "***" at bounding box center [187, 211] width 225 height 27
drag, startPoint x: 132, startPoint y: 210, endPoint x: 55, endPoint y: 207, distance: 77.1
click at [55, 207] on div "New search Hide Company lookalikes Company information Company 5 Select a compa…" at bounding box center [187, 310] width 275 height 620
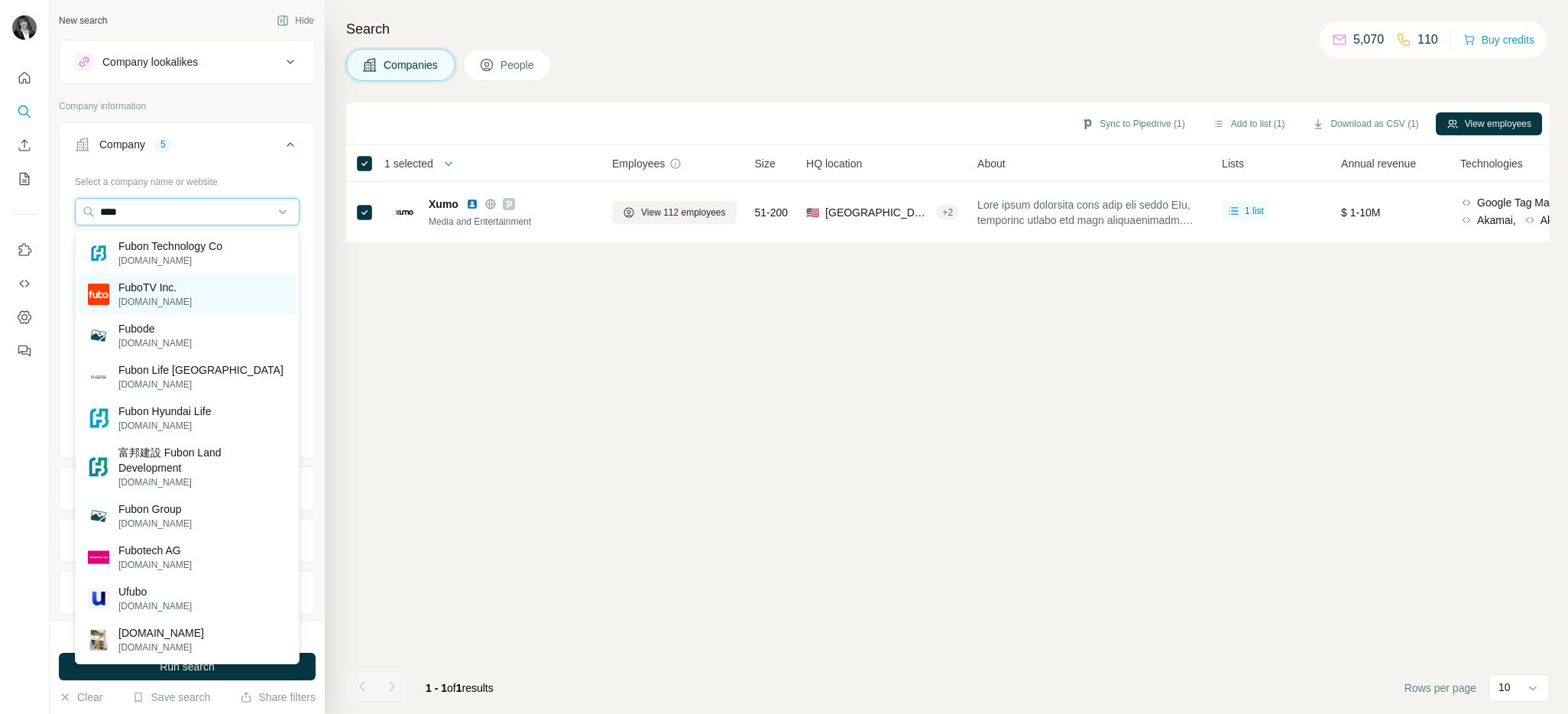
type input "****"
click at [213, 308] on div "FuboTV Inc. [DOMAIN_NAME]" at bounding box center [187, 294] width 217 height 41
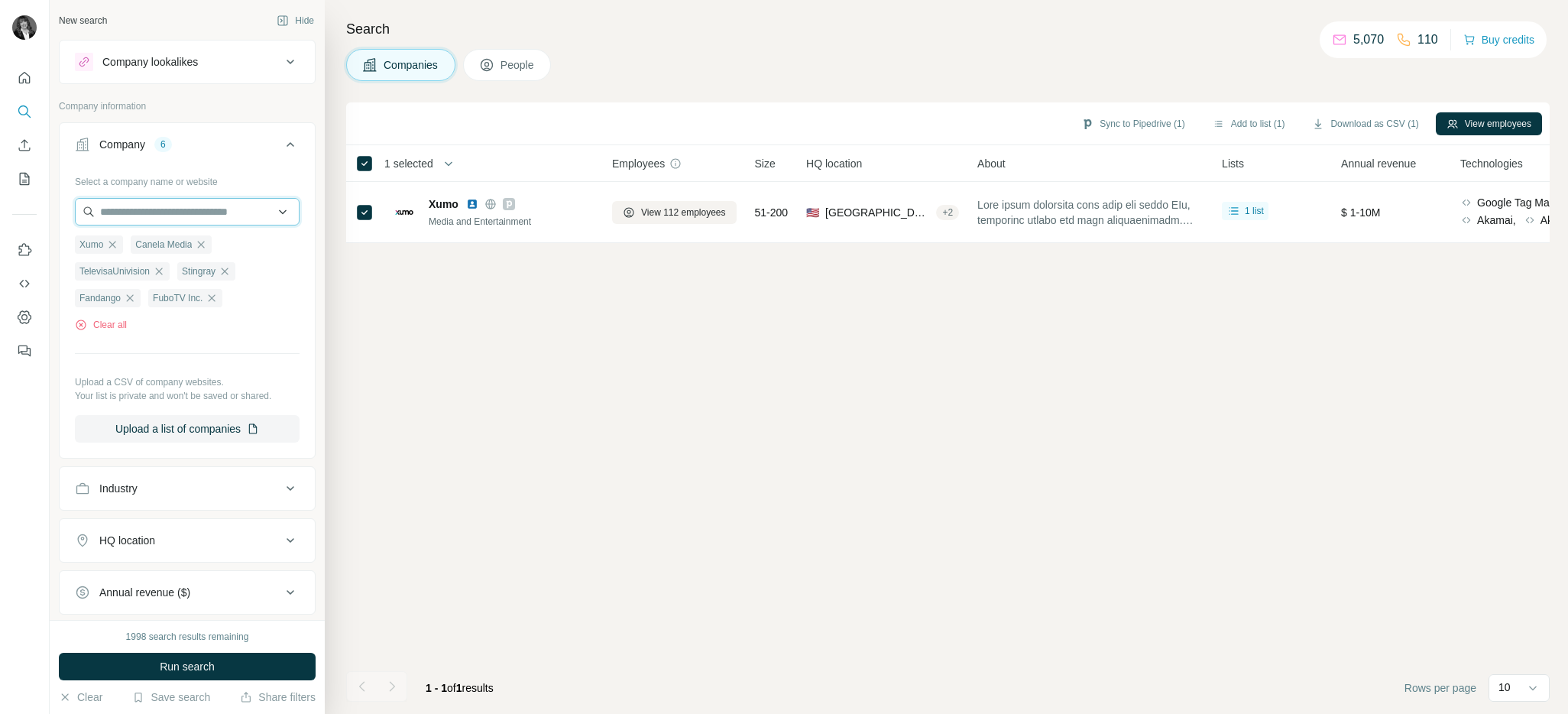
click at [179, 210] on input "text" at bounding box center [187, 211] width 225 height 27
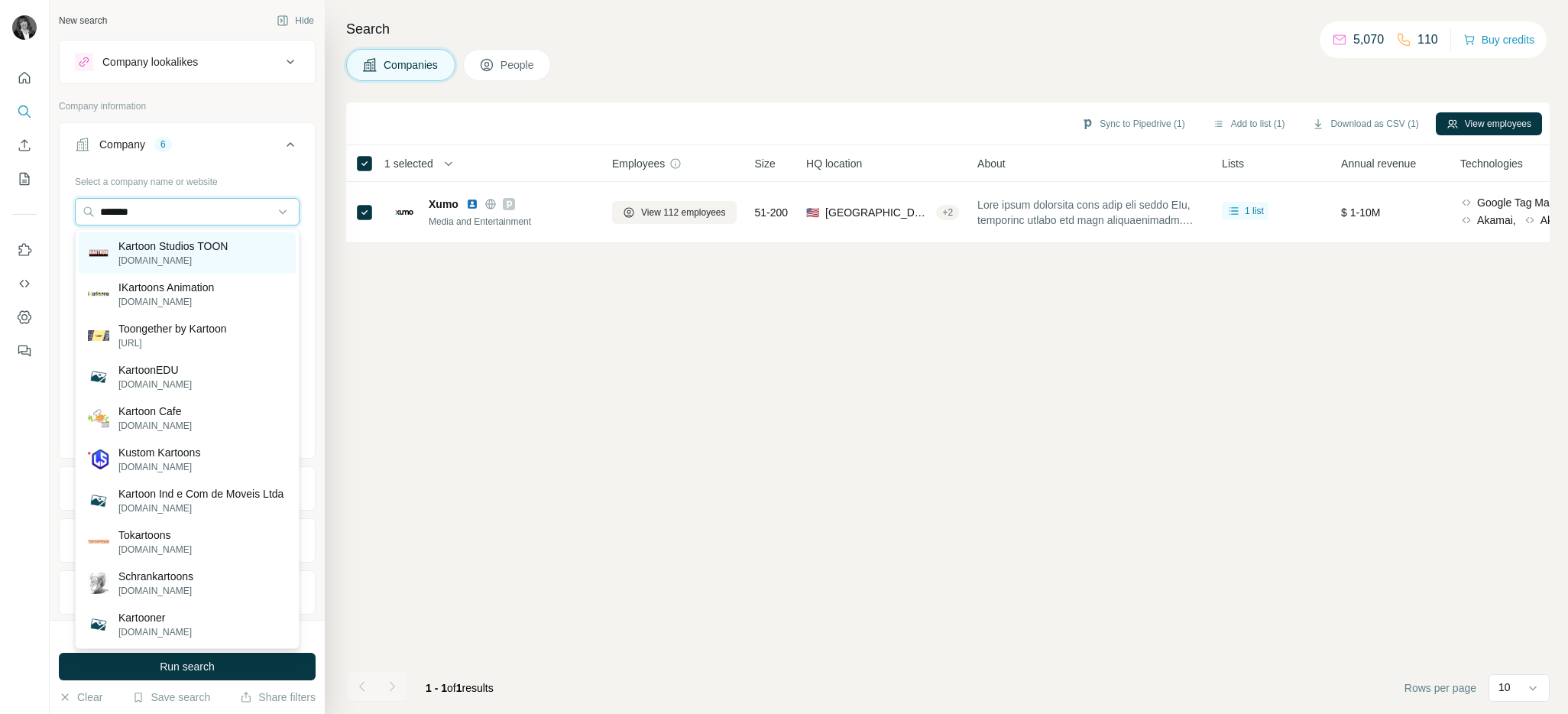
type input "*******"
drag, startPoint x: 159, startPoint y: 241, endPoint x: 168, endPoint y: 219, distance: 23.8
click at [159, 241] on p "Kartoon Studios TOON" at bounding box center [173, 246] width 109 height 15
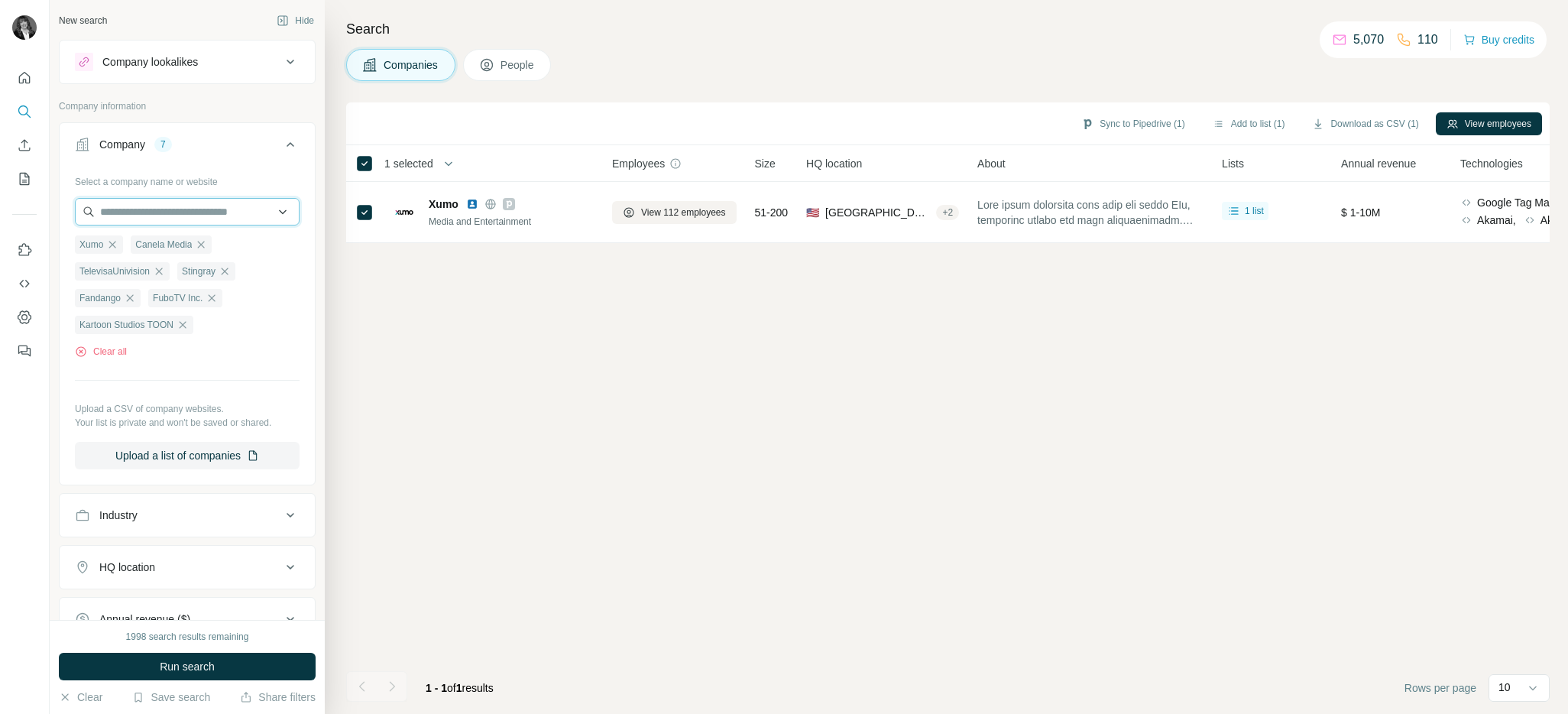
click at [171, 215] on input "text" at bounding box center [187, 211] width 225 height 27
click at [455, 371] on div "Sync to Pipedrive (1) Add to list (1) Download as CSV (1) View employees 1 sele…" at bounding box center [947, 408] width 1203 height 612
click at [193, 669] on span "Run search" at bounding box center [187, 666] width 55 height 15
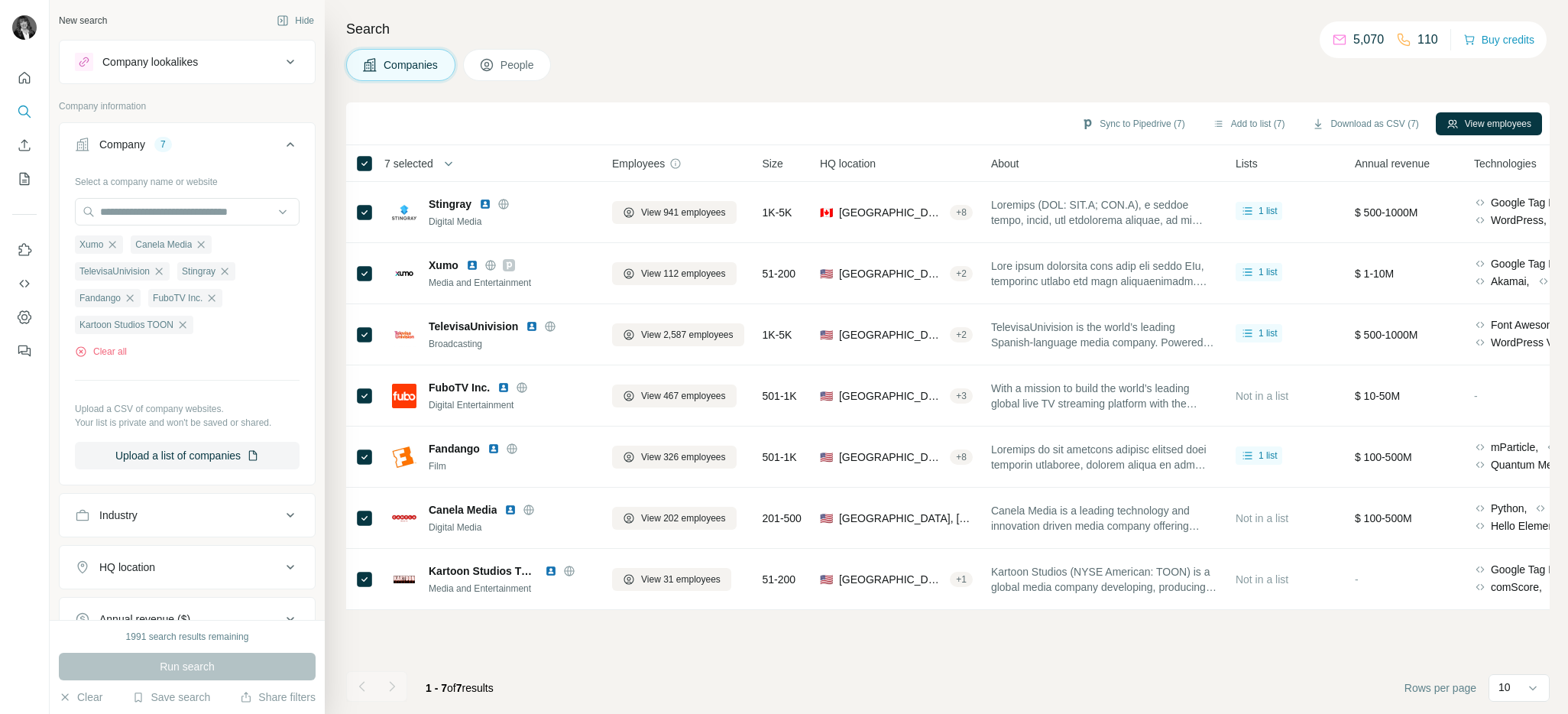
drag, startPoint x: 1133, startPoint y: 120, endPoint x: 1179, endPoint y: 141, distance: 50.6
click at [1134, 120] on button "Sync to Pipedrive (7)" at bounding box center [1132, 124] width 125 height 23
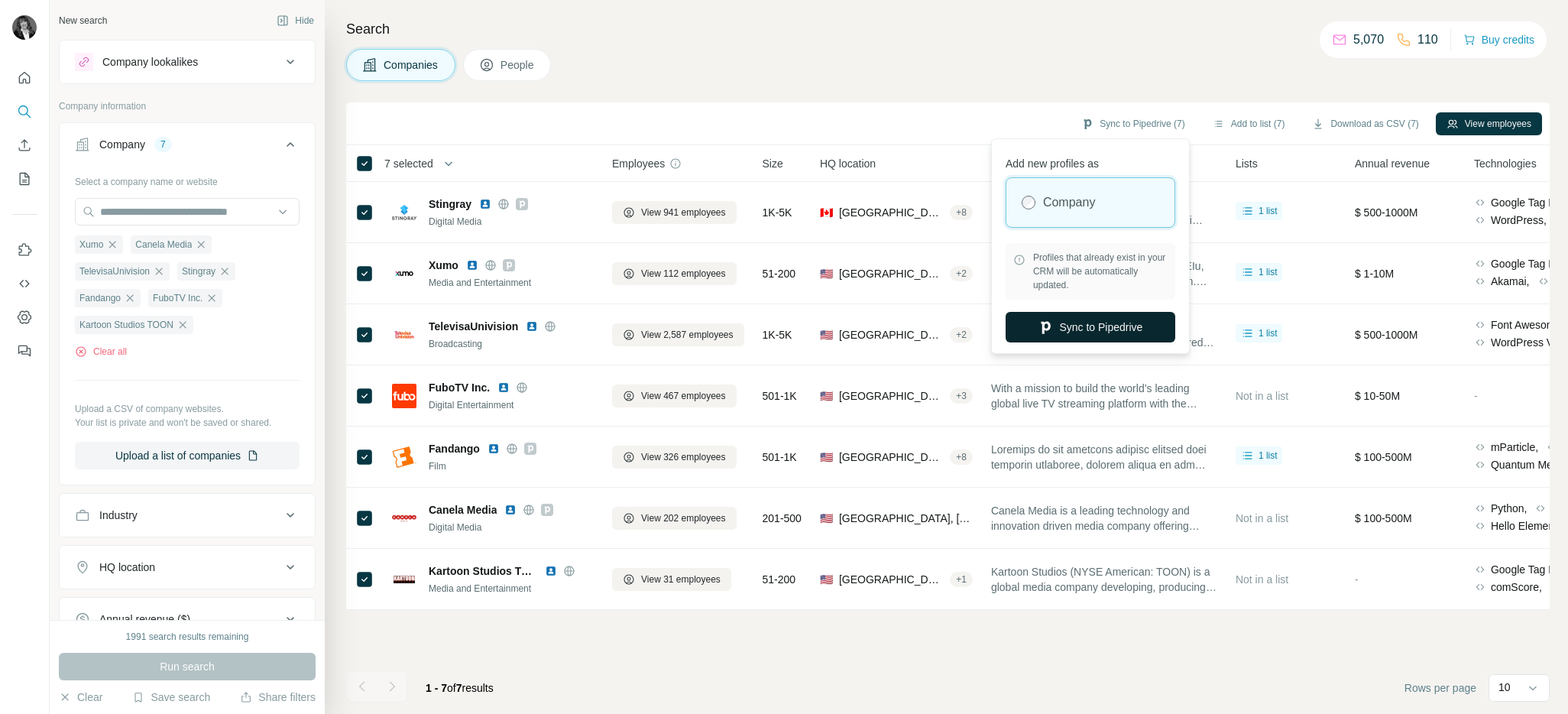
click at [1135, 333] on button "Sync to Pipedrive" at bounding box center [1090, 327] width 170 height 31
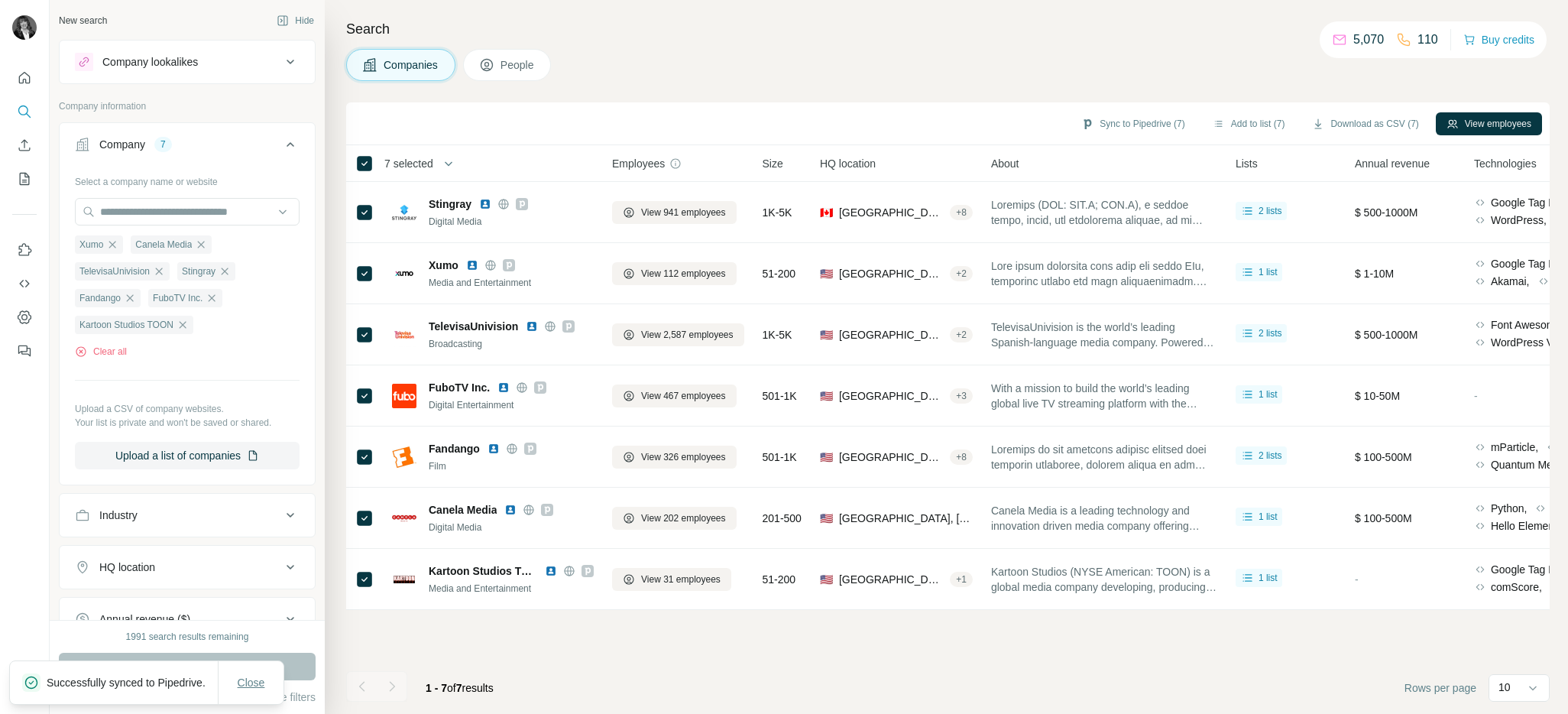
click at [260, 675] on span "Close" at bounding box center [251, 682] width 27 height 15
click at [71, 696] on button "Clear" at bounding box center [81, 697] width 43 height 15
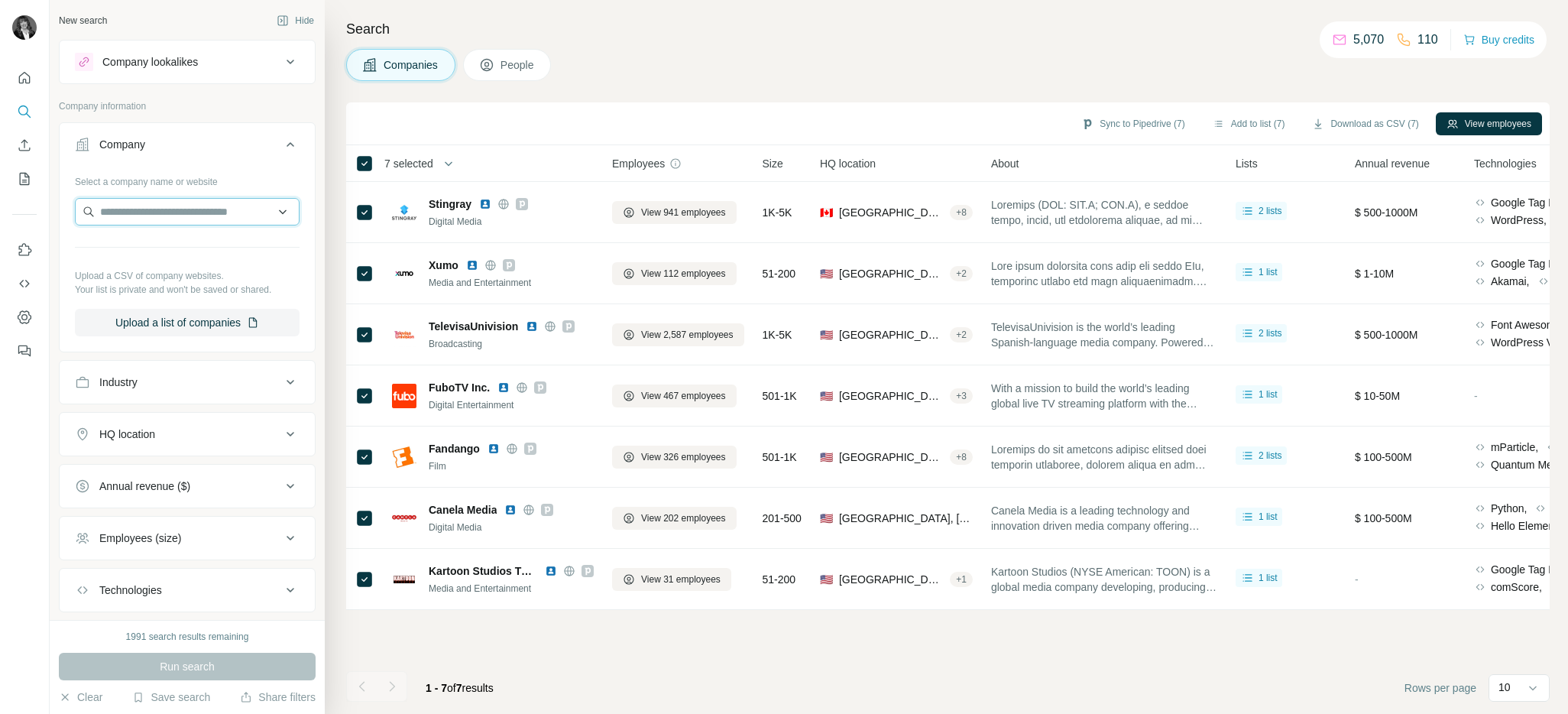
click at [179, 209] on input "text" at bounding box center [187, 211] width 225 height 27
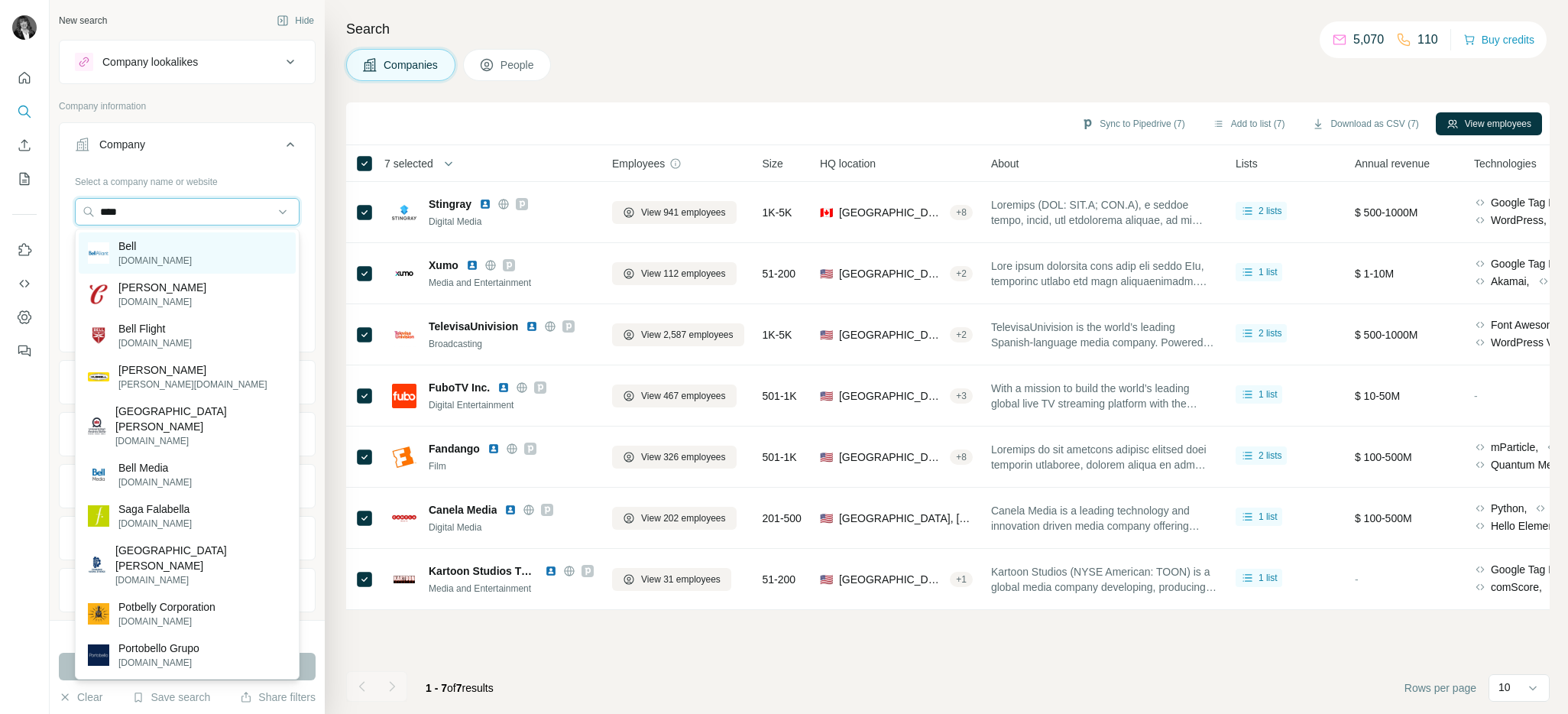
type input "****"
click at [176, 254] on div "Bell [DOMAIN_NAME]" at bounding box center [187, 253] width 217 height 41
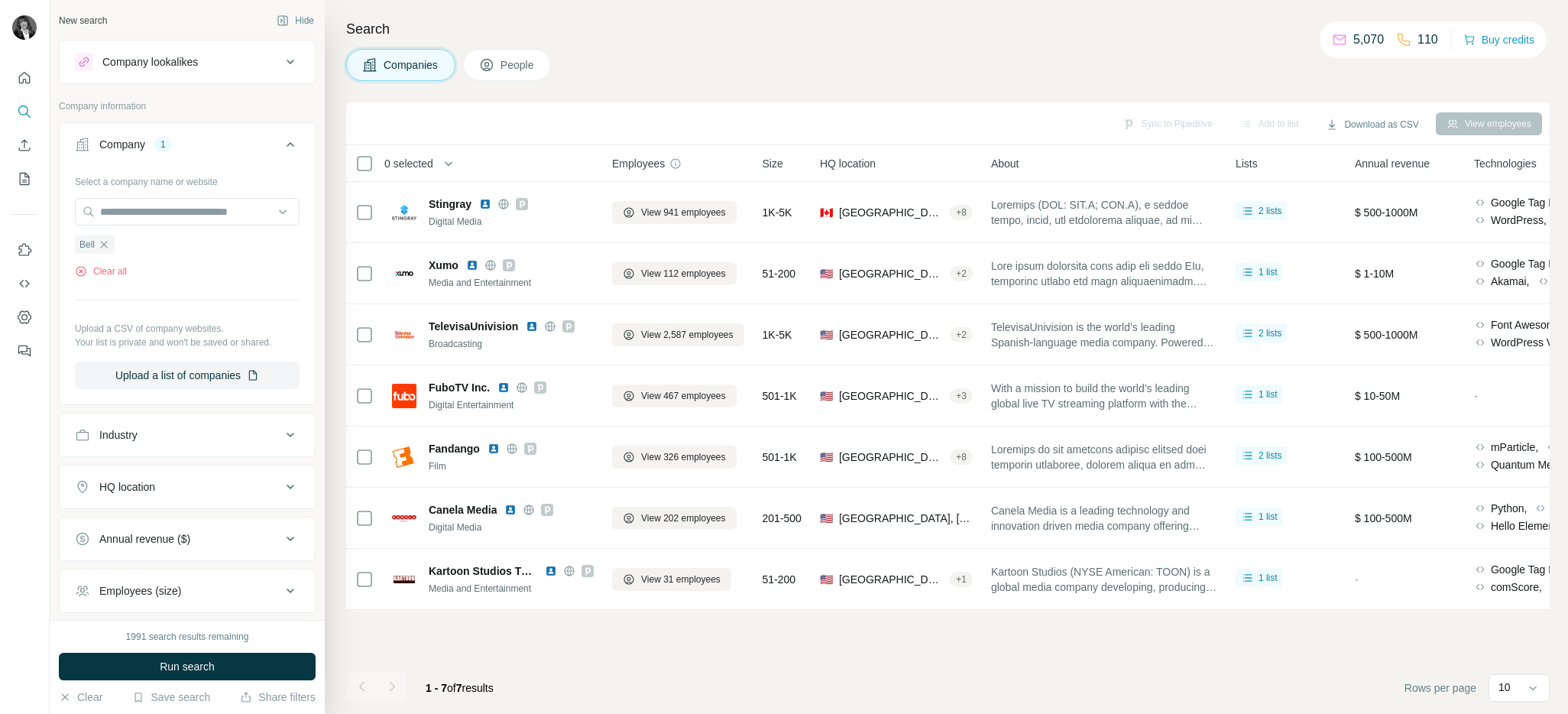
click at [229, 675] on button "Run search" at bounding box center [187, 665] width 256 height 27
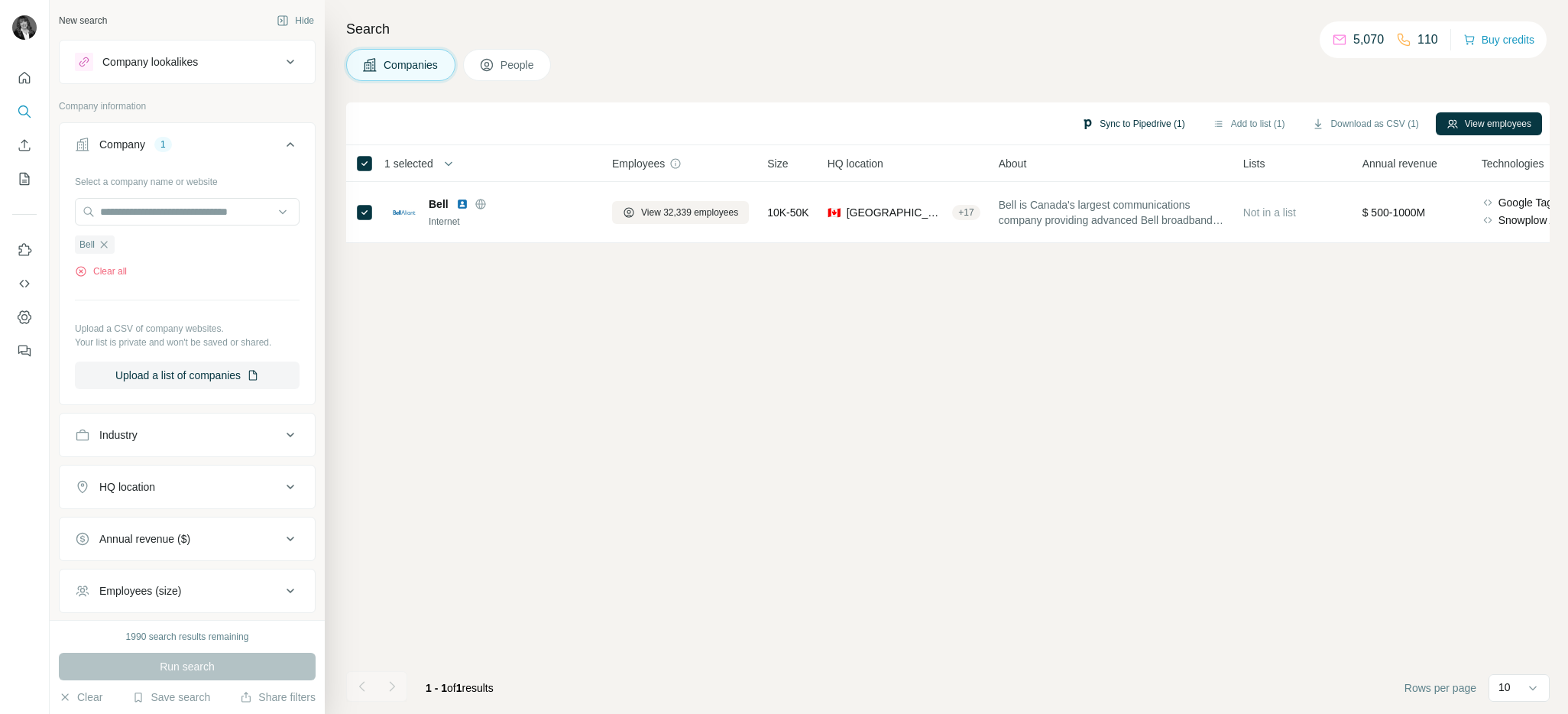
click at [1142, 123] on button "Sync to Pipedrive (1)" at bounding box center [1132, 124] width 125 height 23
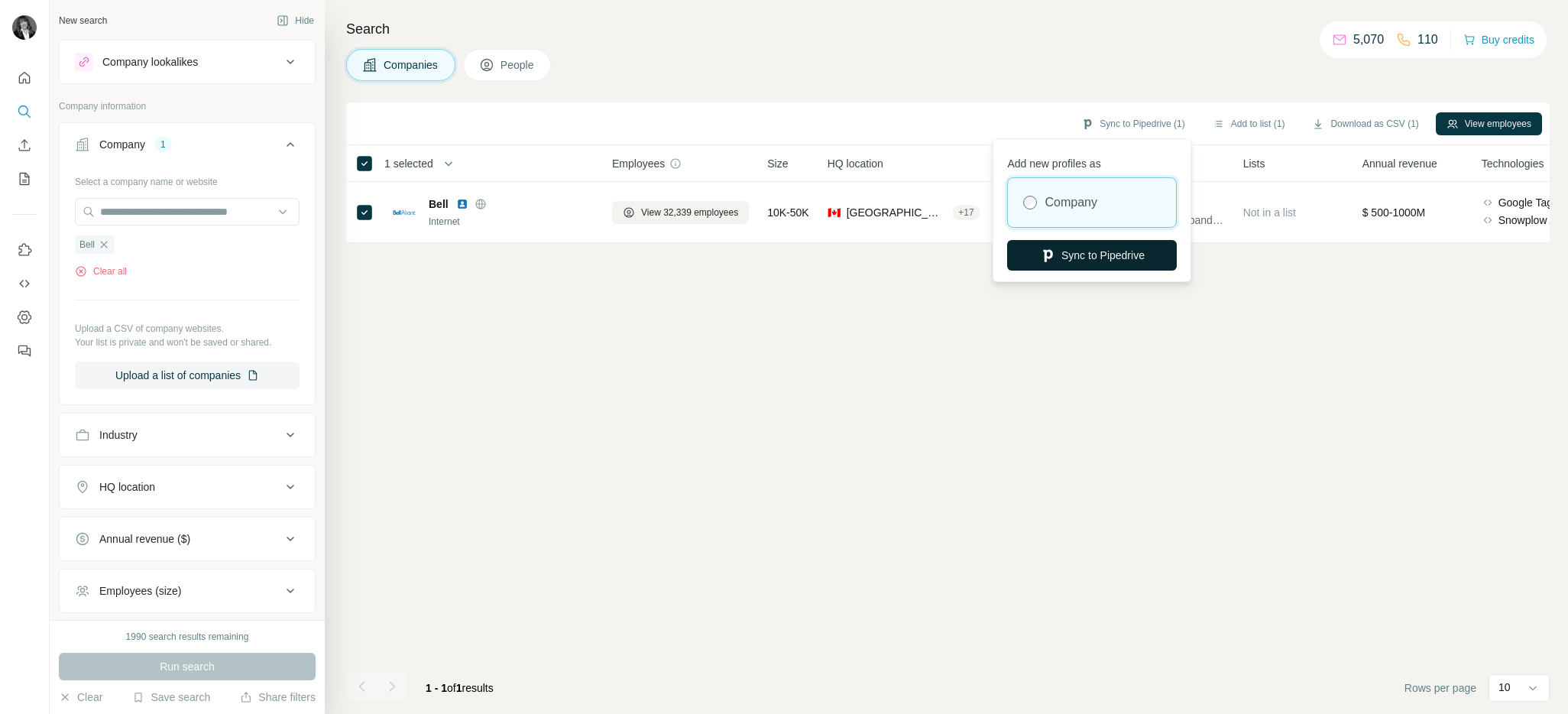
click at [1133, 257] on button "Sync to Pipedrive" at bounding box center [1092, 255] width 170 height 31
